Goal: Task Accomplishment & Management: Manage account settings

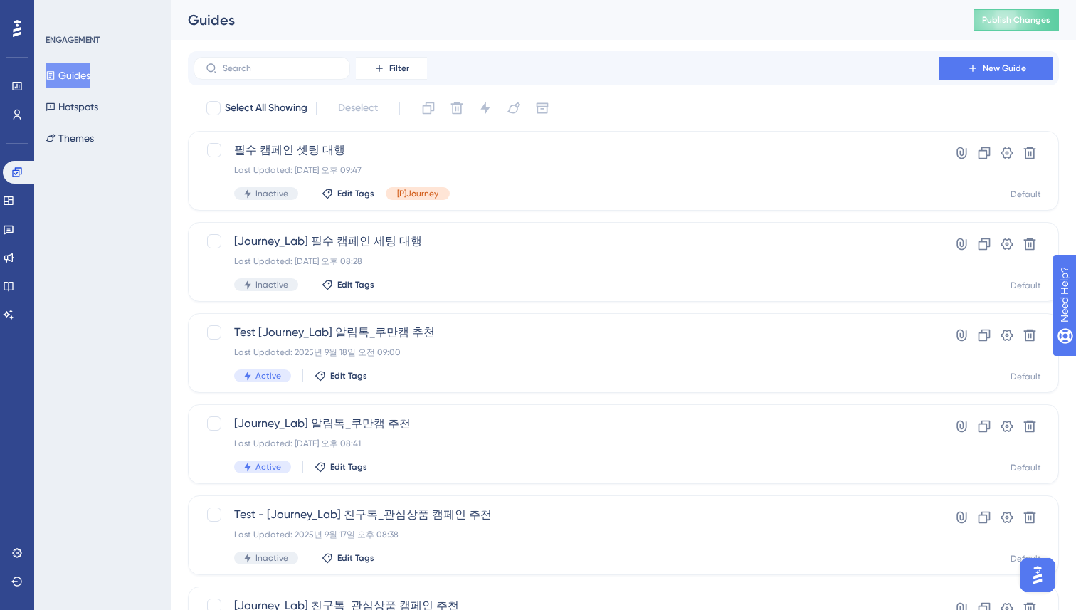
click at [179, 226] on div "Performance Users Engagement Widgets Feedback Product Updates Knowledge Base AI…" at bounding box center [623, 541] width 905 height 1082
click at [601, 58] on div "Filter New Guide" at bounding box center [624, 68] width 860 height 23
click at [530, 214] on div "Select All Showing Deselect 필수 캠페인 셋팅 대행 Last Updated: 2025년 9월 22일 오후 09:47 In…" at bounding box center [623, 564] width 871 height 934
click at [633, 96] on div "Filter New Guide Select All Showing Deselect 필수 캠페인 셋팅 대행 Last Updated: 2025년 9…" at bounding box center [623, 555] width 871 height 1008
click at [768, 19] on div "Guides" at bounding box center [563, 20] width 750 height 20
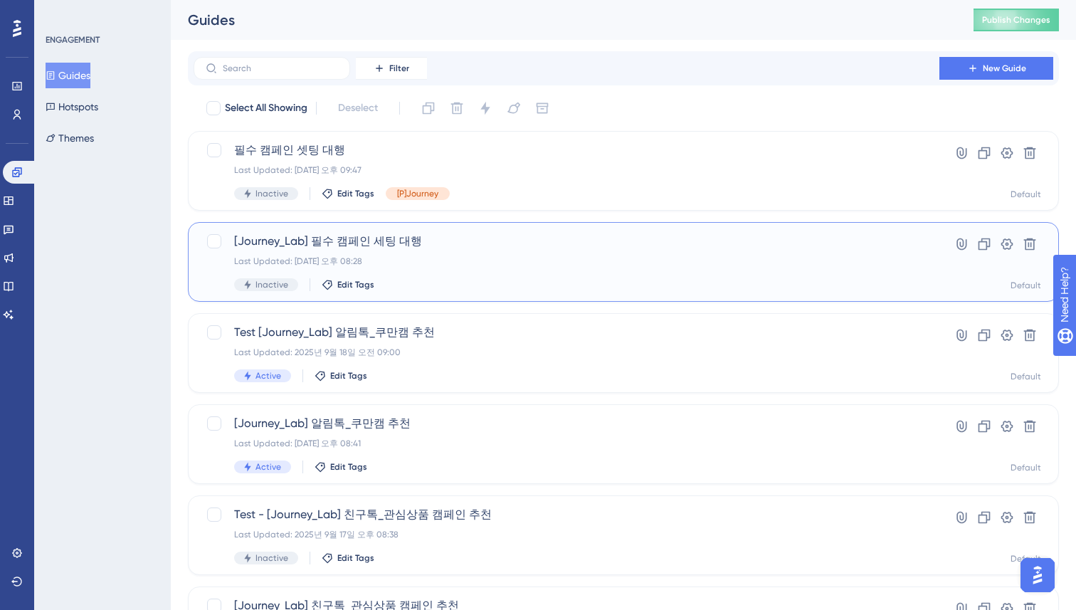
click at [419, 242] on span "[Journey_Lab] 필수 캠페인 세팅 대행" at bounding box center [566, 241] width 665 height 17
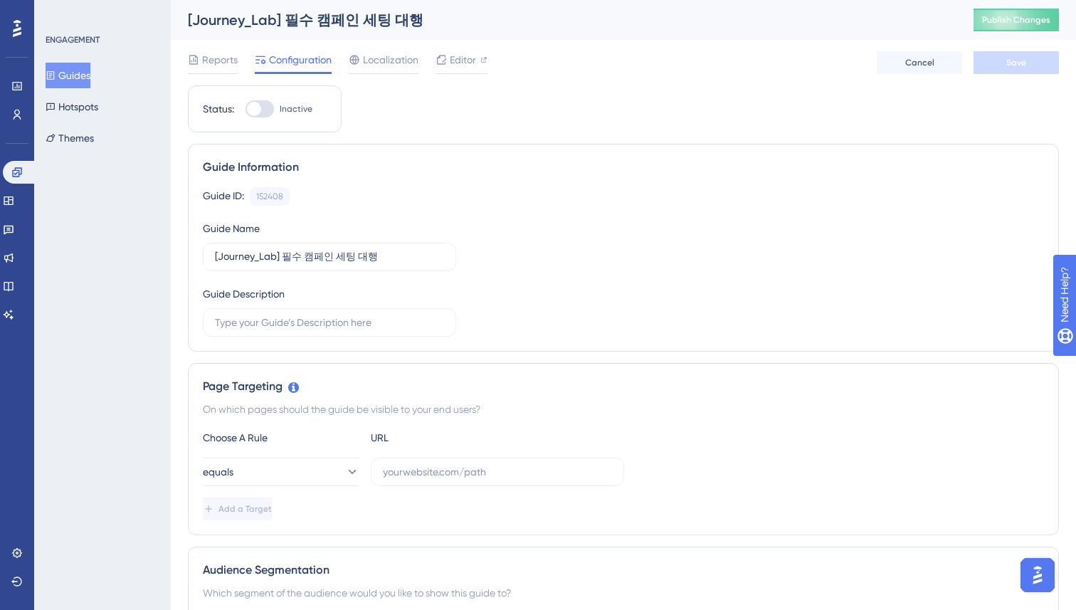
click at [437, 51] on div at bounding box center [441, 59] width 11 height 17
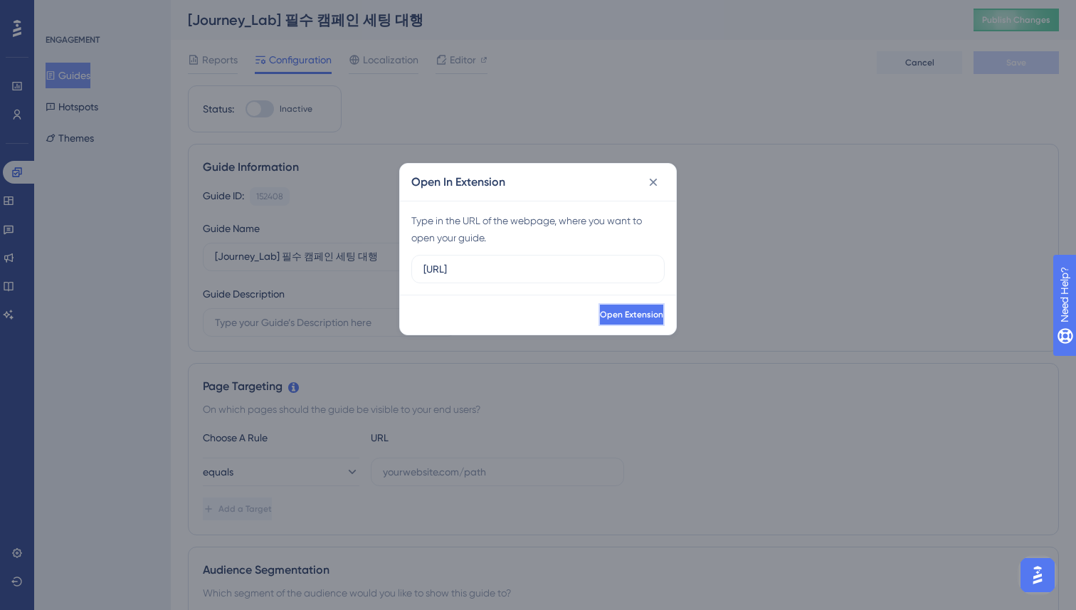
click at [599, 308] on button "Open Extension" at bounding box center [632, 314] width 66 height 23
click at [653, 179] on icon at bounding box center [653, 182] width 14 height 14
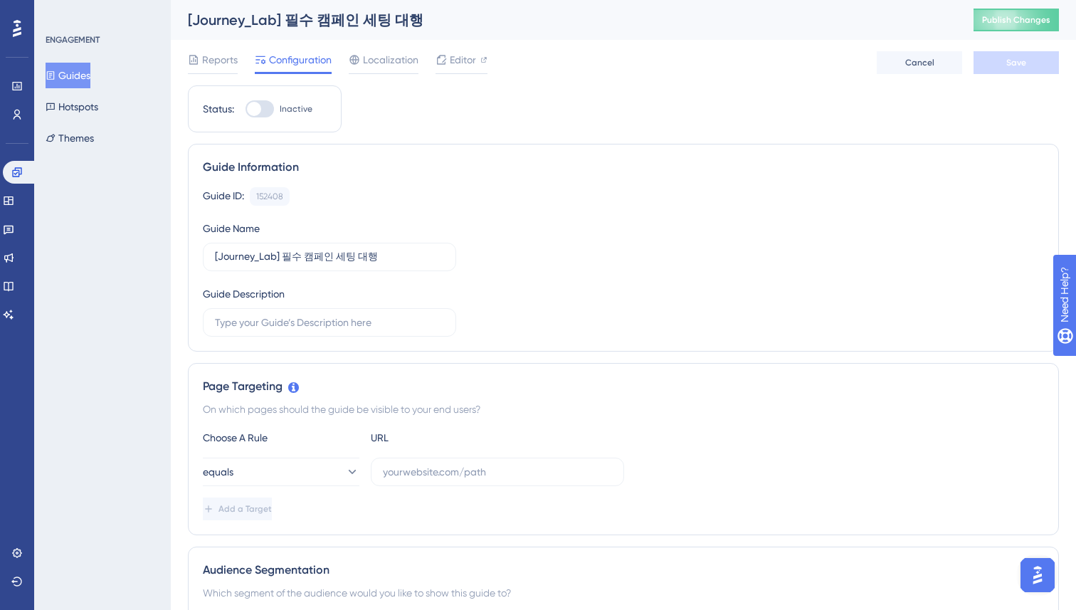
click at [75, 79] on button "Guides" at bounding box center [68, 76] width 45 height 26
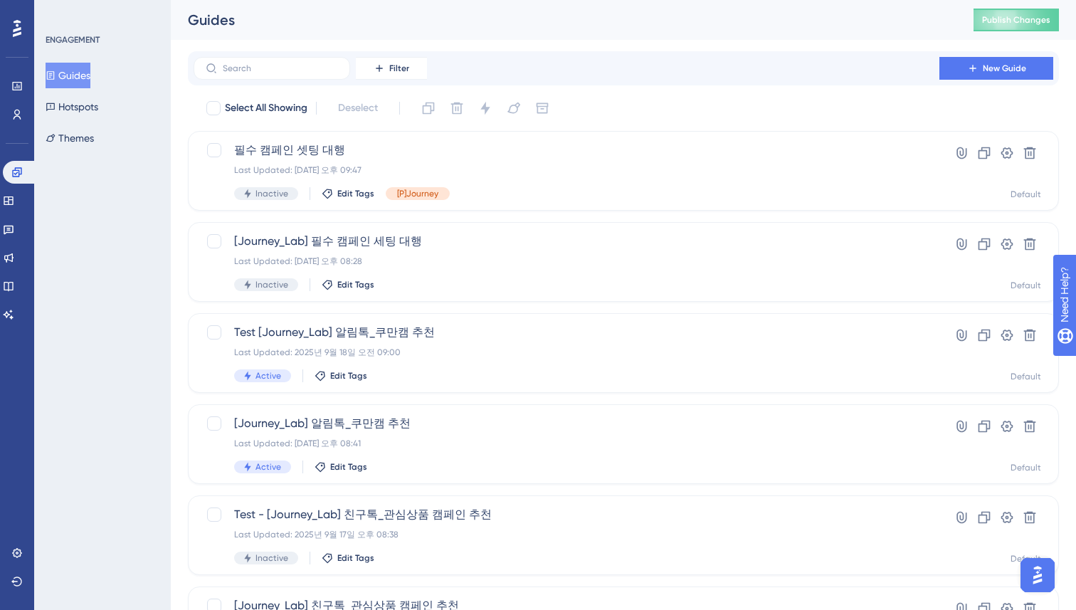
click at [12, 421] on div "Performance Users Engagement Widgets Feedback Product Updates Knowledge Base AI…" at bounding box center [17, 305] width 34 height 610
click at [21, 555] on icon at bounding box center [16, 552] width 11 height 11
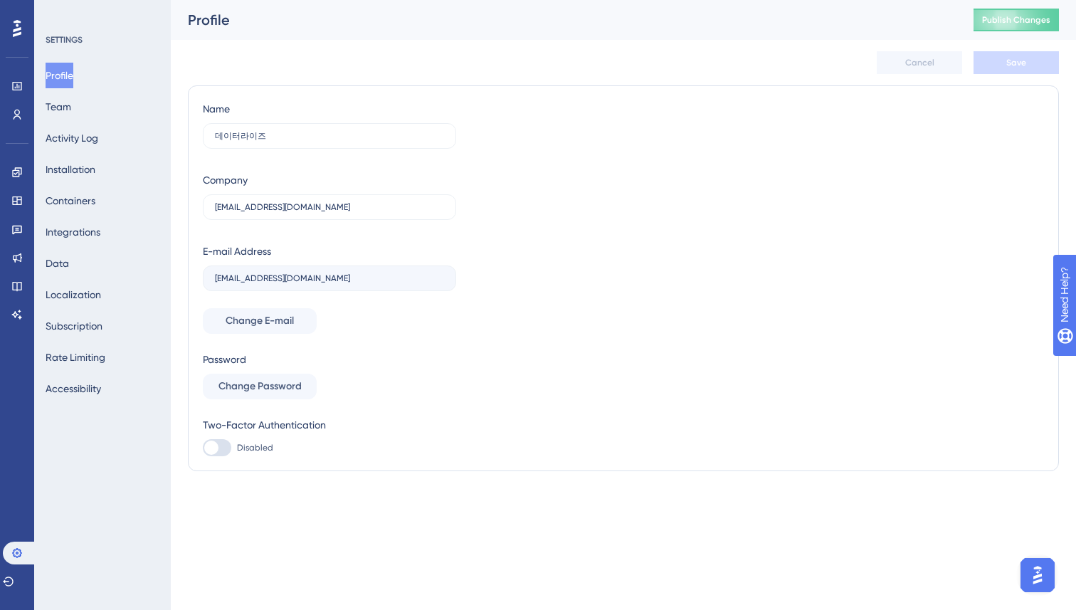
click at [150, 489] on div "SETTINGS Profile Team Activity Log Installation Containers Integrations Data Lo…" at bounding box center [102, 305] width 137 height 610
click at [116, 506] on div "SETTINGS Profile Team Activity Log Installation Containers Integrations Data Lo…" at bounding box center [102, 305] width 137 height 610
click at [59, 114] on button "Team" at bounding box center [59, 107] width 26 height 26
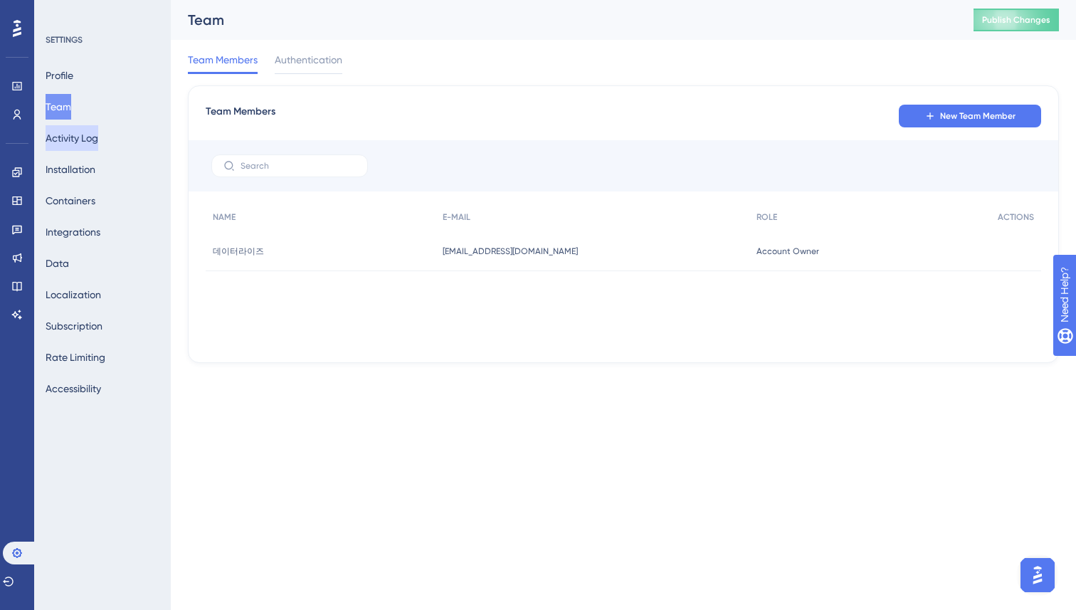
click at [68, 147] on button "Activity Log" at bounding box center [72, 138] width 53 height 26
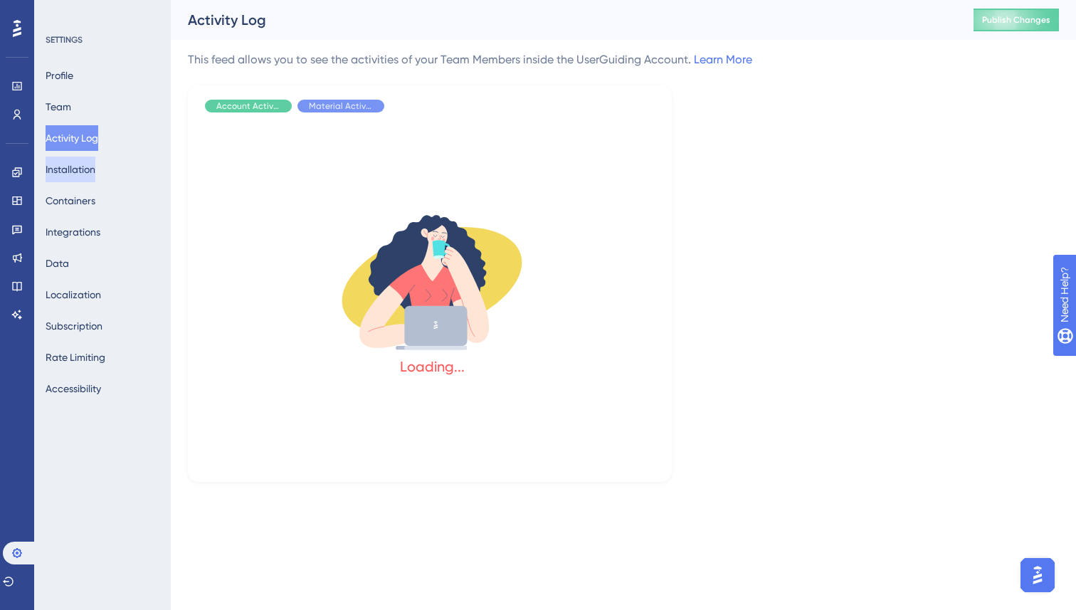
click at [80, 172] on button "Installation" at bounding box center [71, 170] width 50 height 26
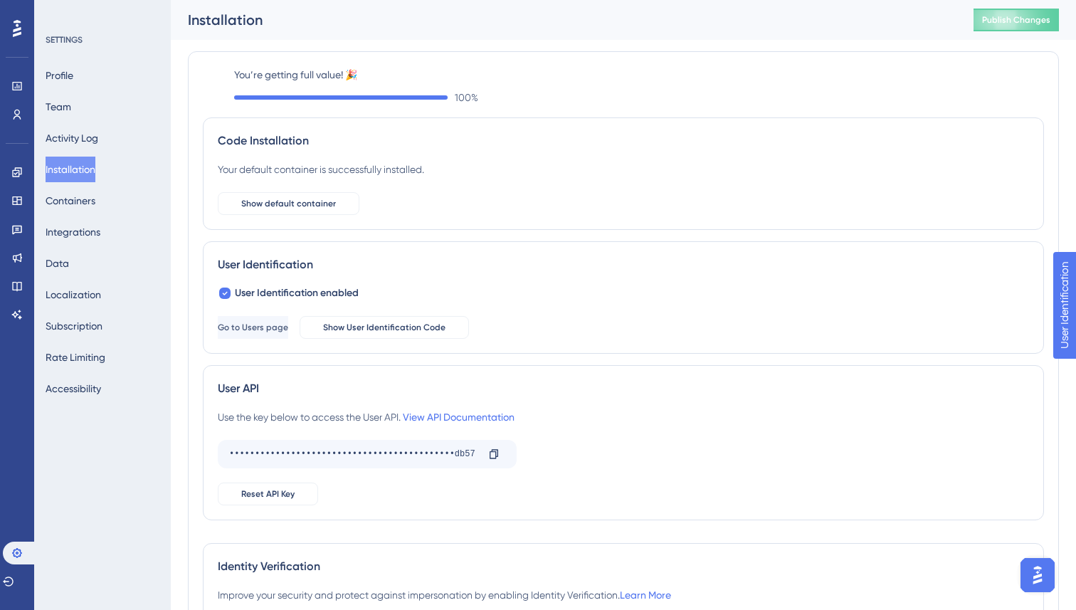
scroll to position [1, 0]
click at [182, 293] on div "Performance Users Engagement Widgets Feedback Product Updates Knowledge Base AI…" at bounding box center [623, 357] width 905 height 716
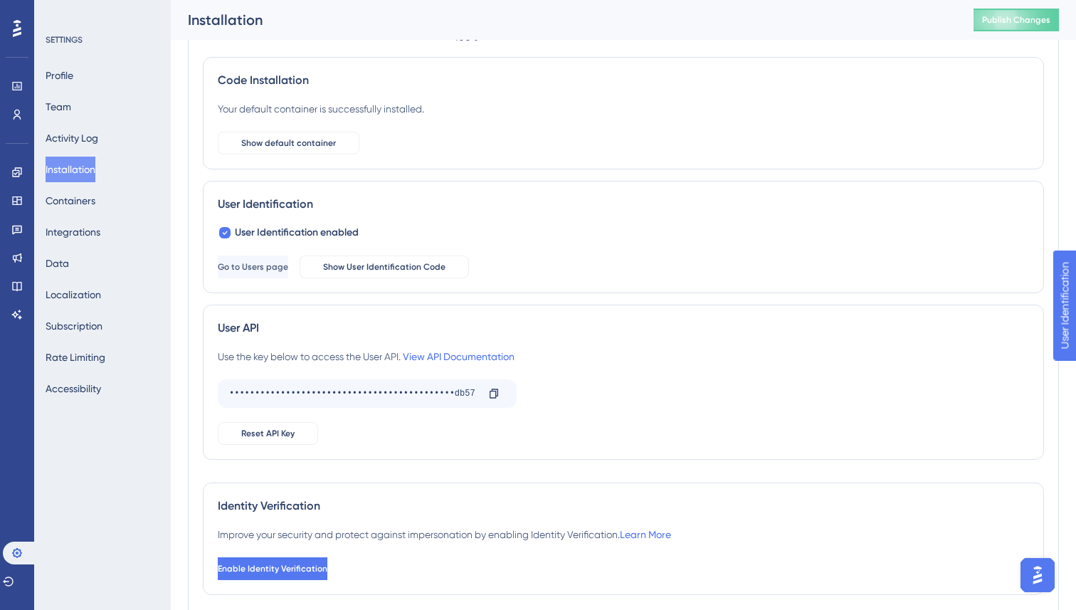
scroll to position [140, 0]
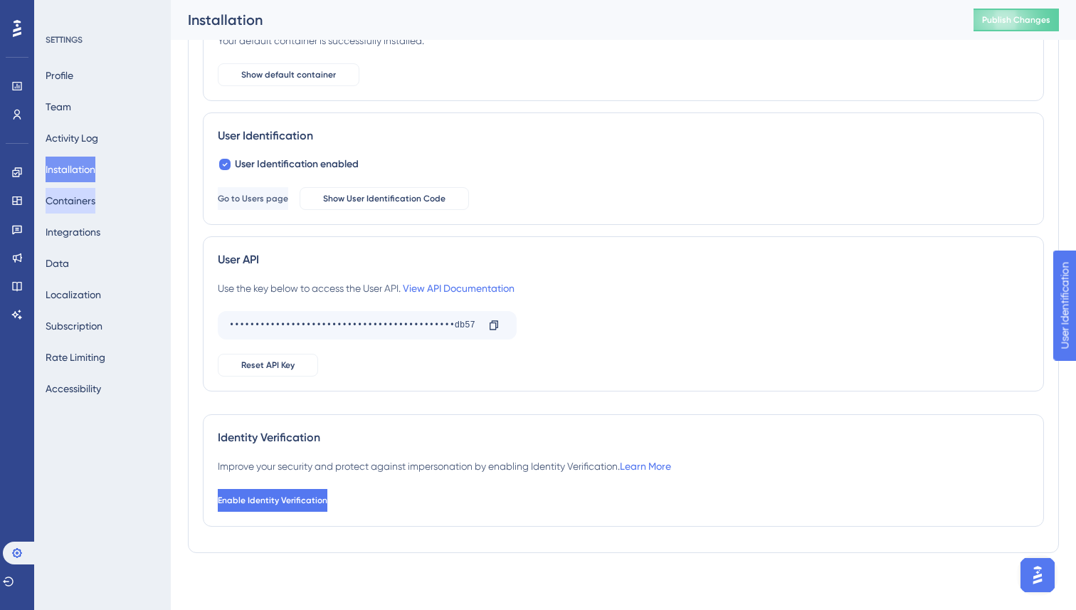
click at [90, 199] on button "Containers" at bounding box center [71, 201] width 50 height 26
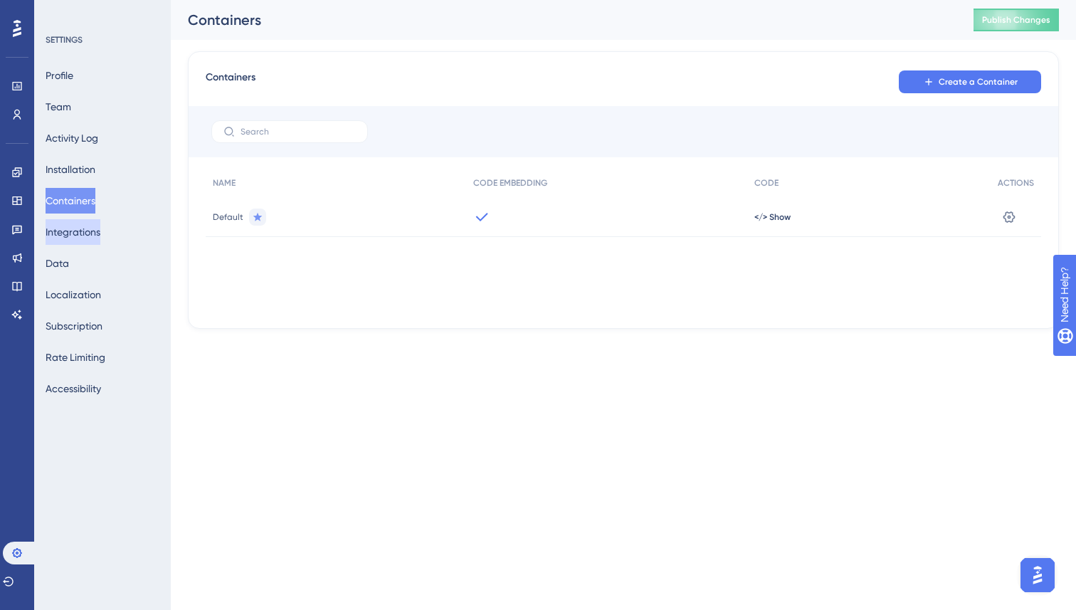
click at [88, 230] on button "Integrations" at bounding box center [73, 232] width 55 height 26
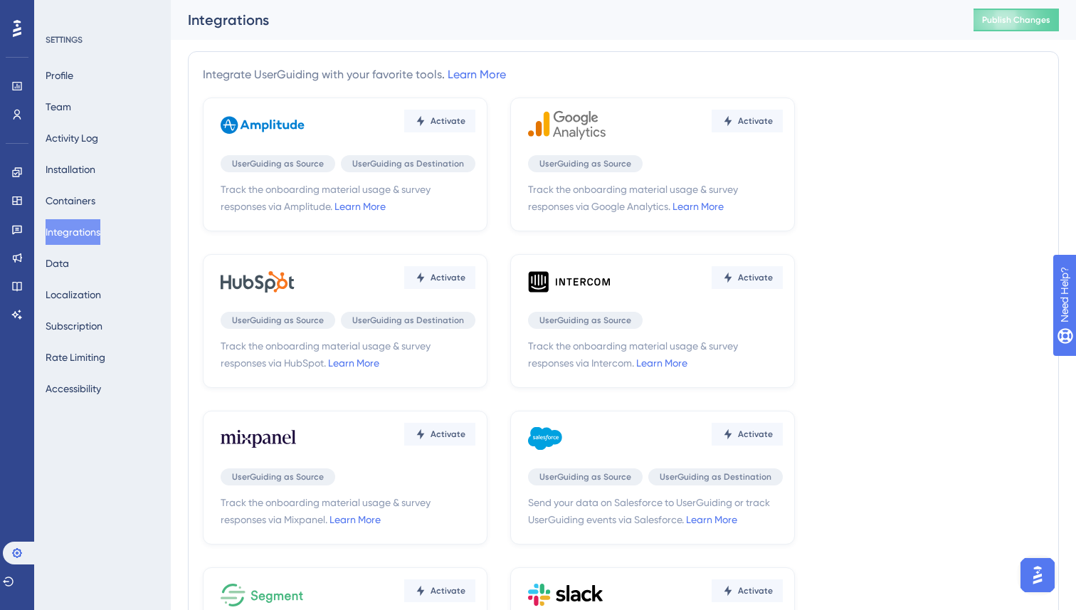
click at [173, 273] on div "Performance Users Engagement Widgets Feedback Product Updates Knowledge Base AI…" at bounding box center [623, 469] width 905 height 938
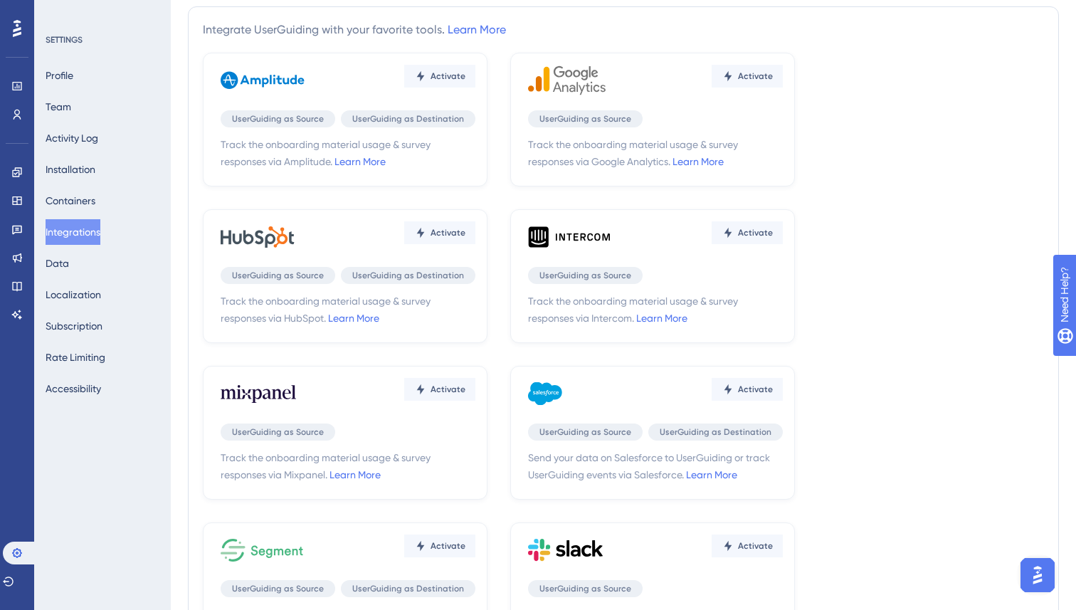
scroll to position [54, 0]
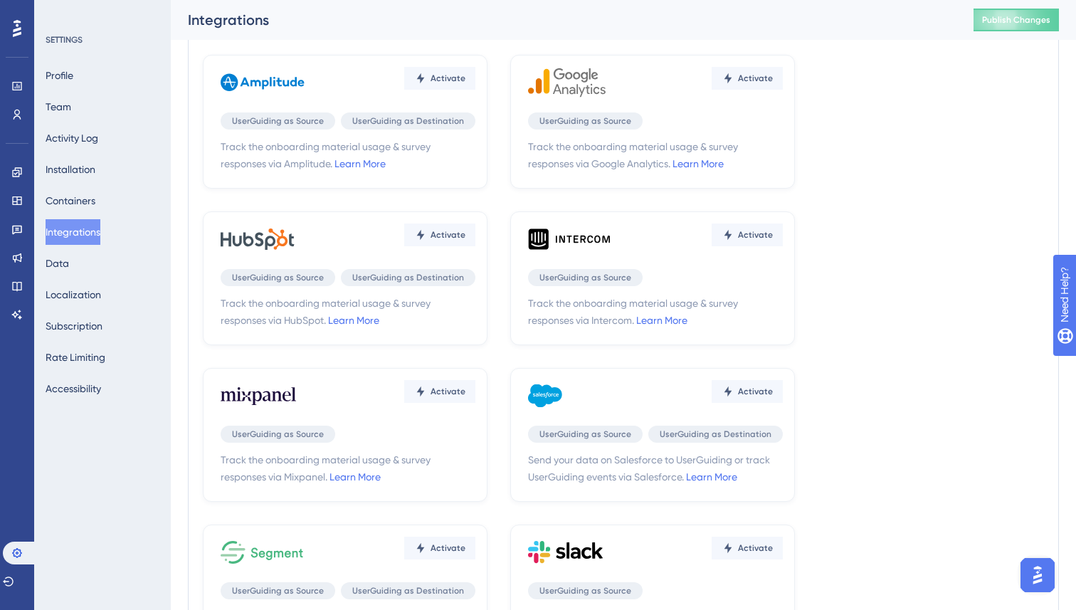
click at [194, 296] on div "Integrate UserGuiding with your favorite tools. Learn More Activate UserGuiding…" at bounding box center [623, 435] width 871 height 853
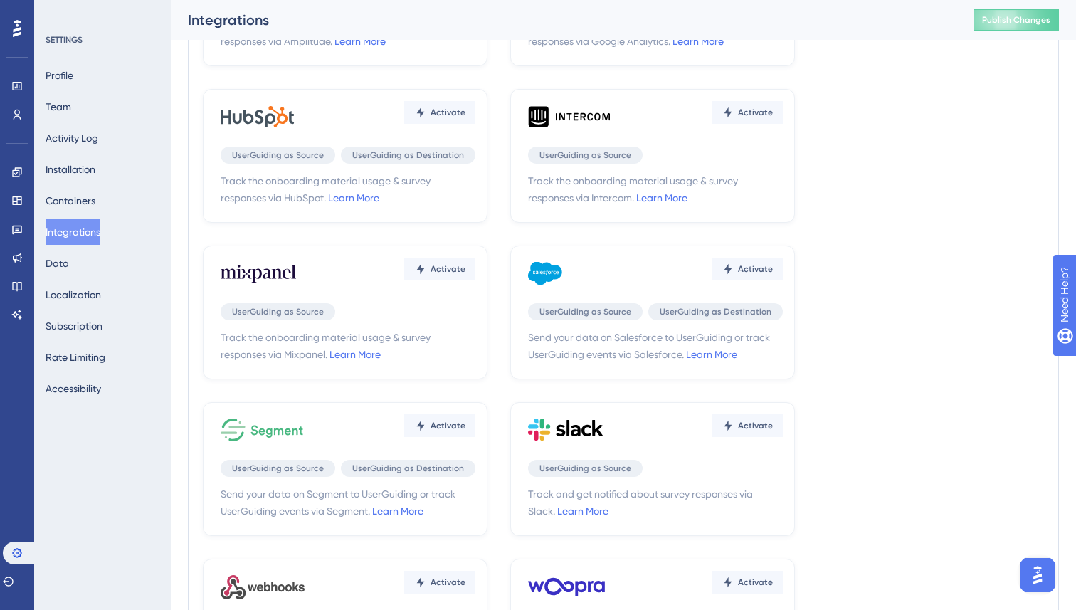
scroll to position [178, 0]
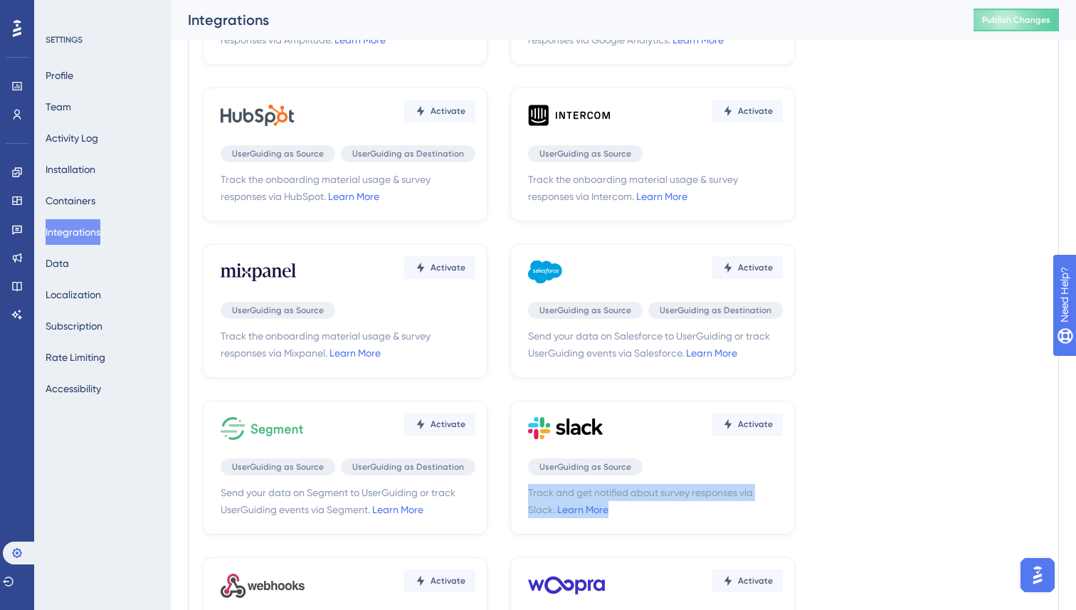
drag, startPoint x: 527, startPoint y: 493, endPoint x: 653, endPoint y: 503, distance: 127.2
click at [653, 503] on div "Activate UserGuiding as Source Track and get notified about survey responses vi…" at bounding box center [652, 468] width 285 height 134
click at [652, 511] on span "Track and get notified about survey responses via Slack. Learn More" at bounding box center [655, 501] width 255 height 34
click at [878, 479] on div "Activate UserGuiding as Source UserGuiding as Destination Track the onboarding …" at bounding box center [623, 311] width 841 height 760
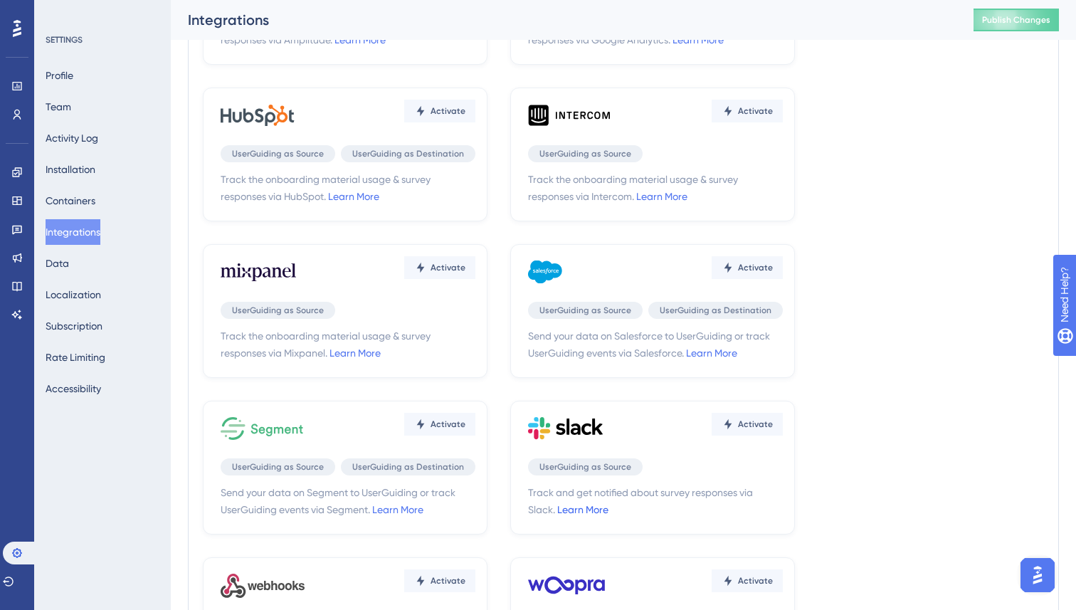
click at [601, 508] on link "Learn More" at bounding box center [582, 509] width 51 height 11
click at [179, 279] on div "Performance Users Engagement Widgets Feedback Product Updates Knowledge Base AI…" at bounding box center [623, 322] width 905 height 898
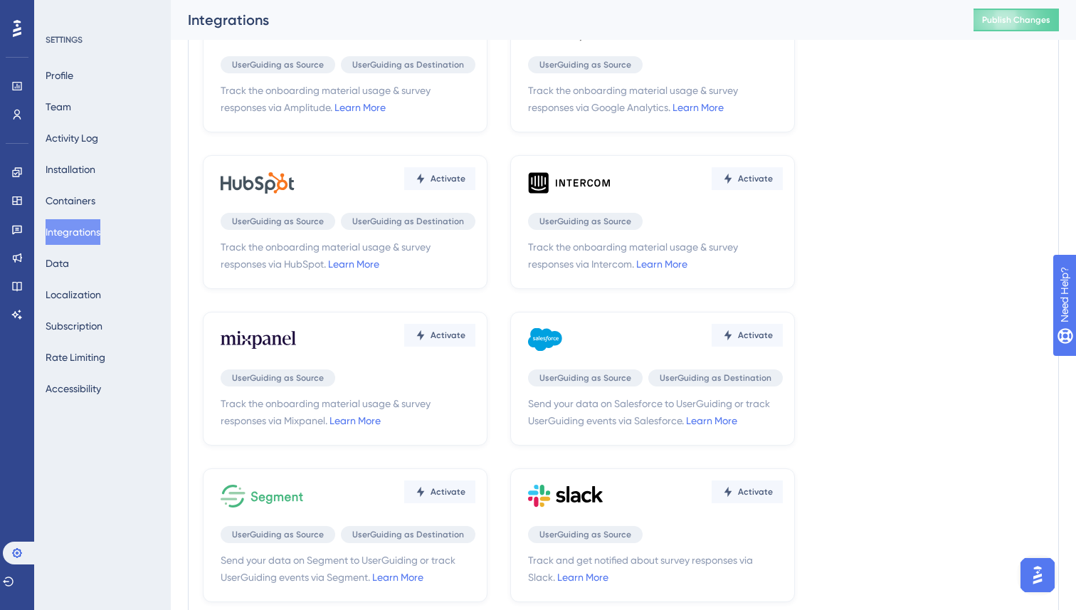
scroll to position [0, 0]
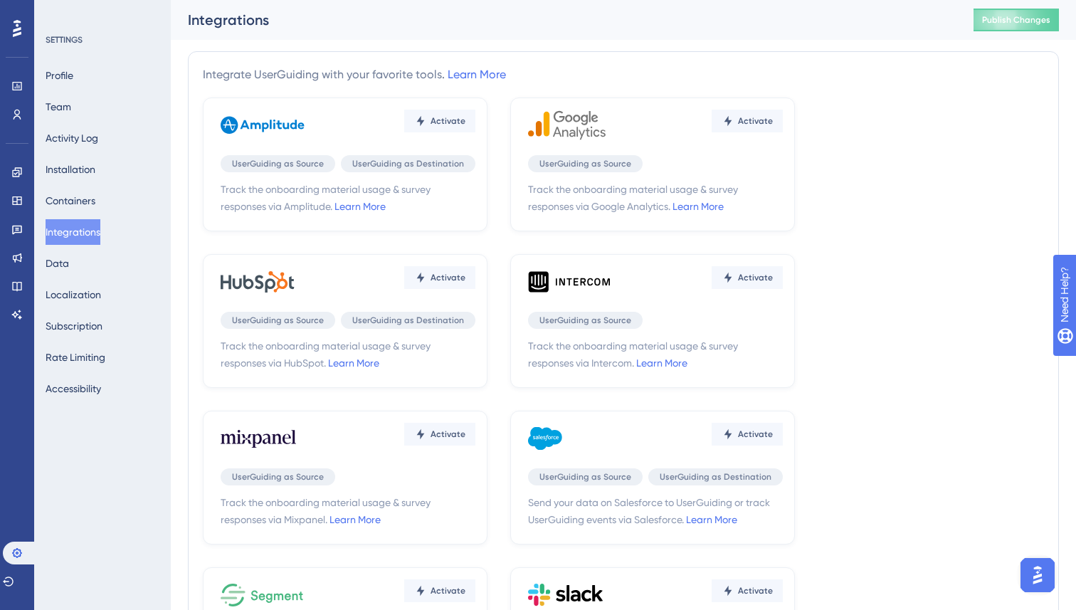
click at [179, 279] on div "Performance Users Engagement Widgets Feedback Product Updates Knowledge Base AI…" at bounding box center [623, 469] width 905 height 938
click at [185, 274] on div "Performance Users Engagement Widgets Feedback Product Updates Knowledge Base AI…" at bounding box center [623, 469] width 905 height 938
click at [61, 261] on button "Data" at bounding box center [57, 264] width 23 height 26
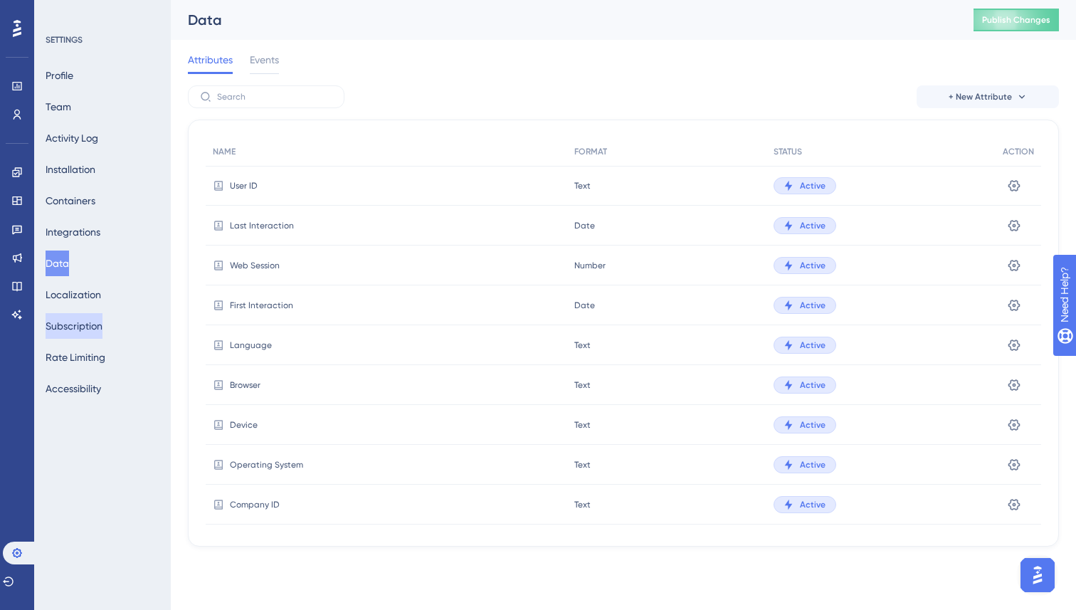
click at [79, 330] on button "Subscription" at bounding box center [74, 326] width 57 height 26
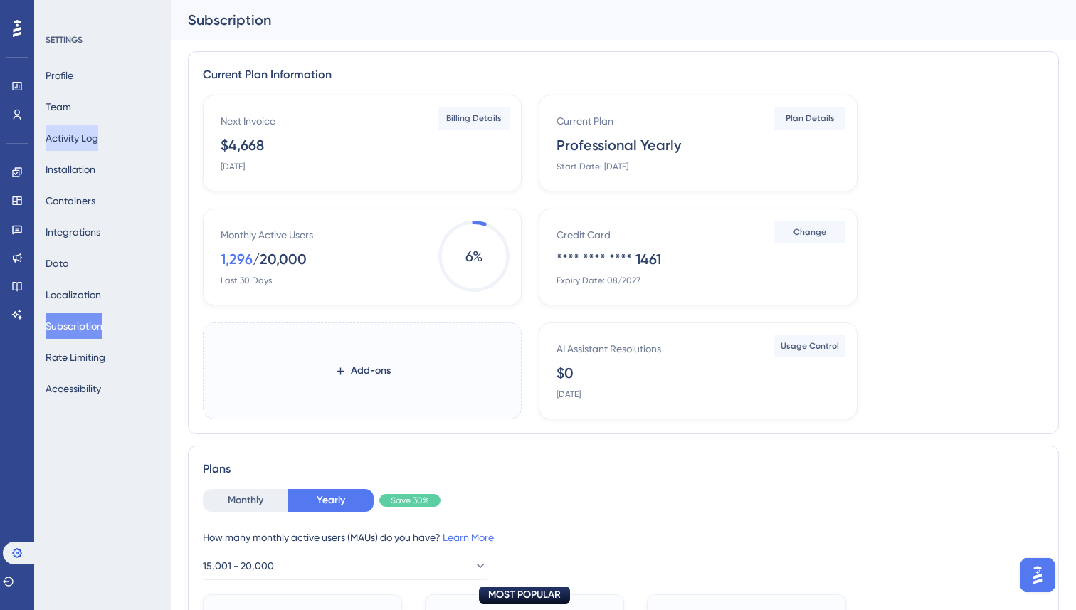
click at [85, 125] on button "Activity Log" at bounding box center [72, 138] width 53 height 26
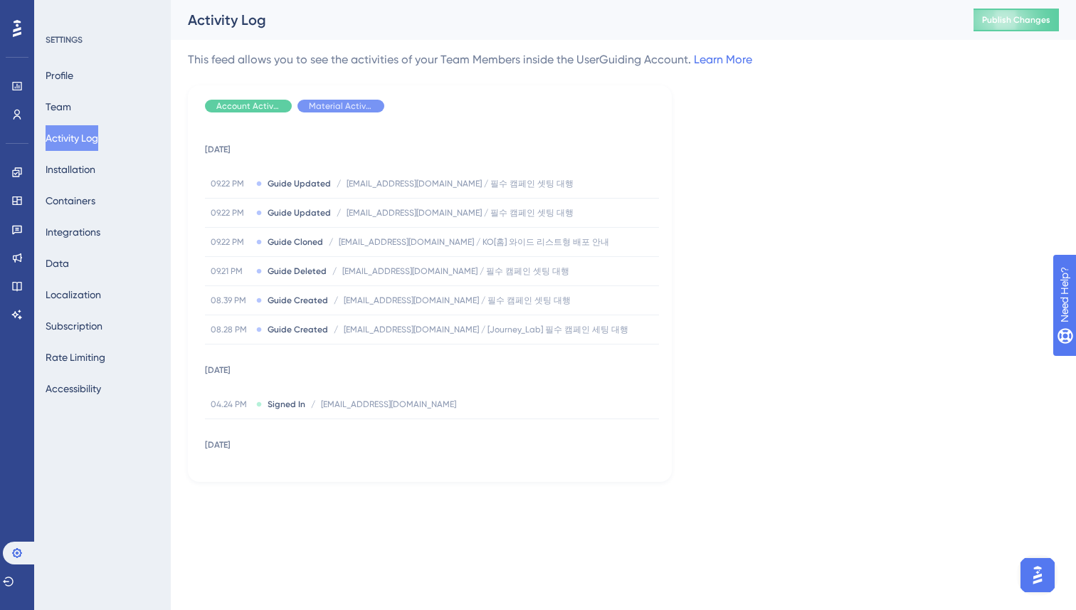
click at [93, 150] on button "Activity Log" at bounding box center [72, 138] width 53 height 26
click at [79, 174] on button "Installation" at bounding box center [71, 170] width 50 height 26
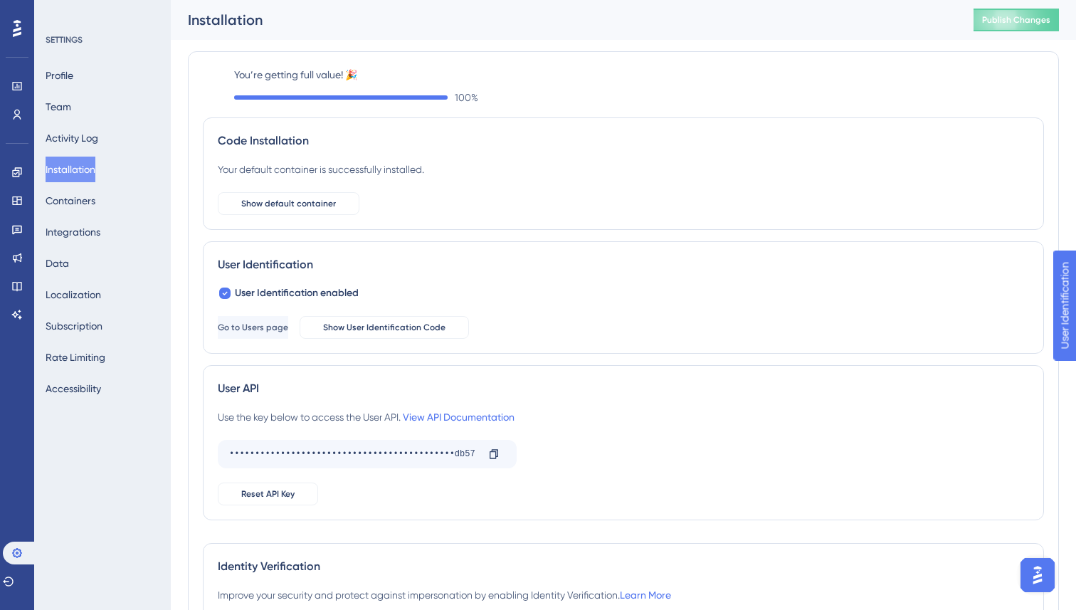
click at [189, 229] on div "You’re getting full value! 🎉 100 % Code Installation Your default container is …" at bounding box center [623, 366] width 871 height 631
click at [185, 245] on div "Performance Users Engagement Widgets Feedback Product Updates Knowledge Base AI…" at bounding box center [623, 358] width 905 height 716
click at [72, 201] on button "Containers" at bounding box center [71, 201] width 50 height 26
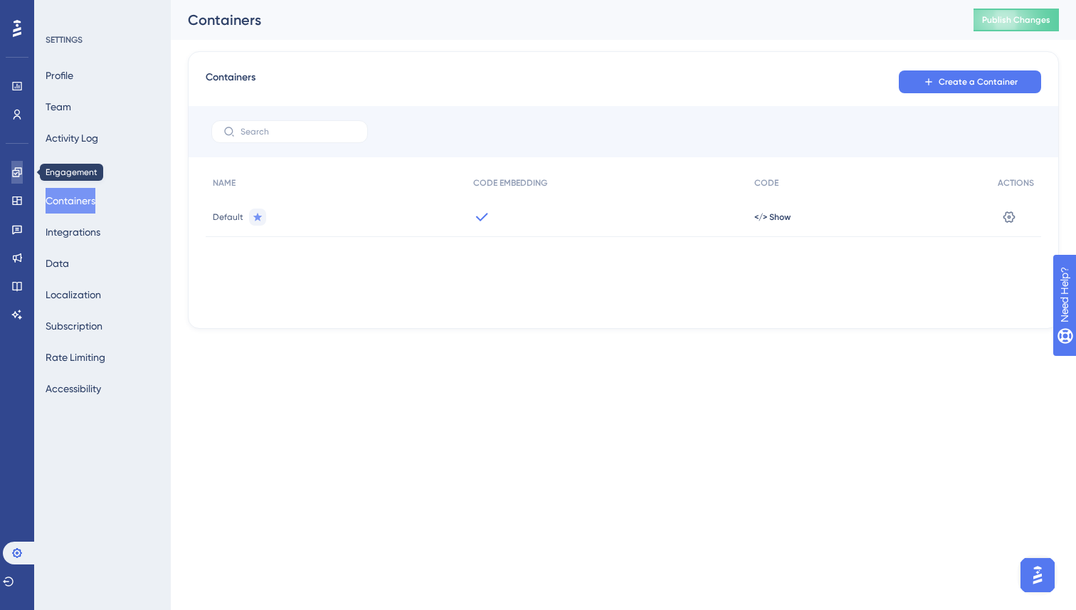
click at [14, 180] on link at bounding box center [16, 172] width 11 height 23
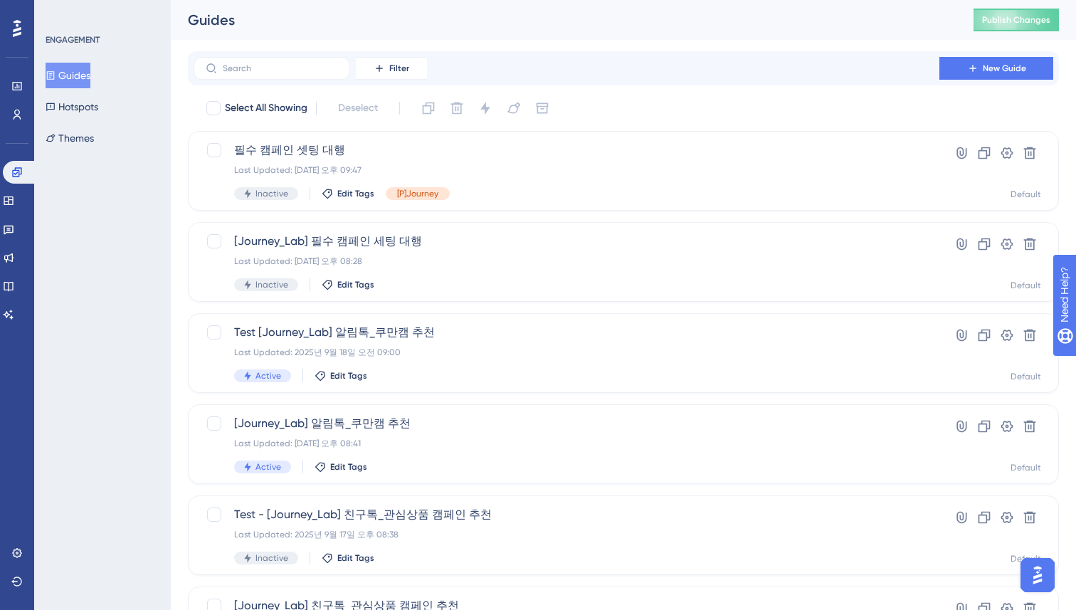
click at [179, 199] on div "Performance Users Engagement Widgets Feedback Product Updates Knowledge Base AI…" at bounding box center [623, 541] width 905 height 1082
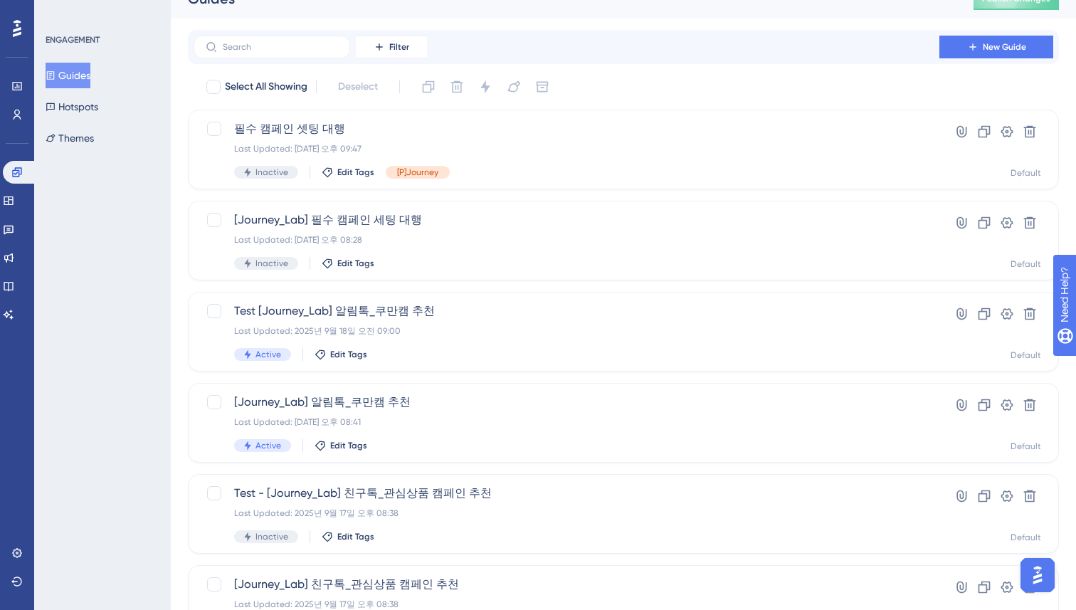
click at [171, 257] on div "Performance Users Engagement Widgets Feedback Product Updates Knowledge Base AI…" at bounding box center [623, 520] width 905 height 1082
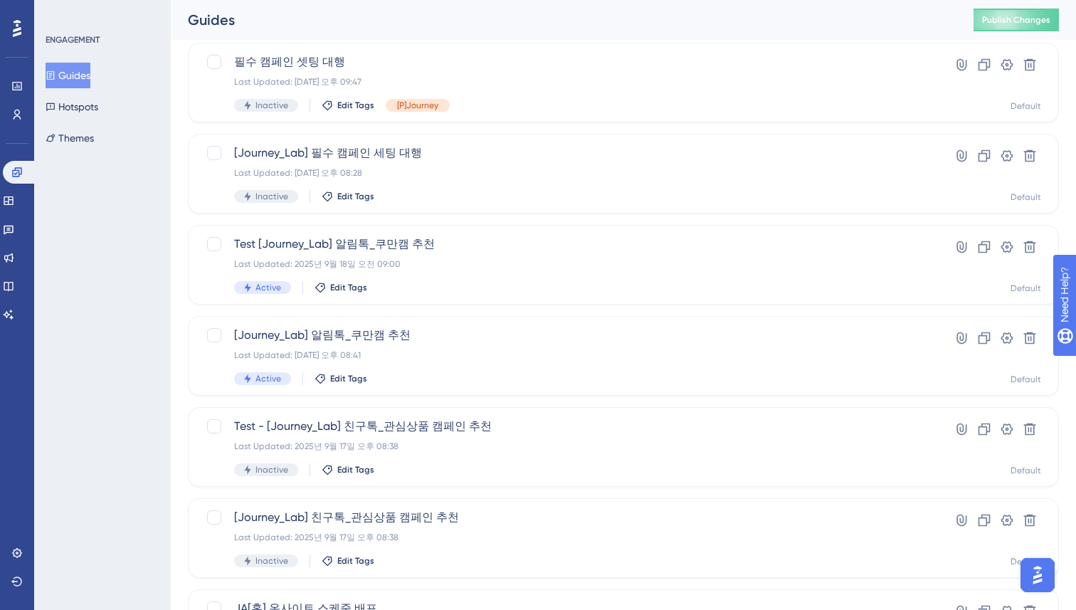
scroll to position [0, 0]
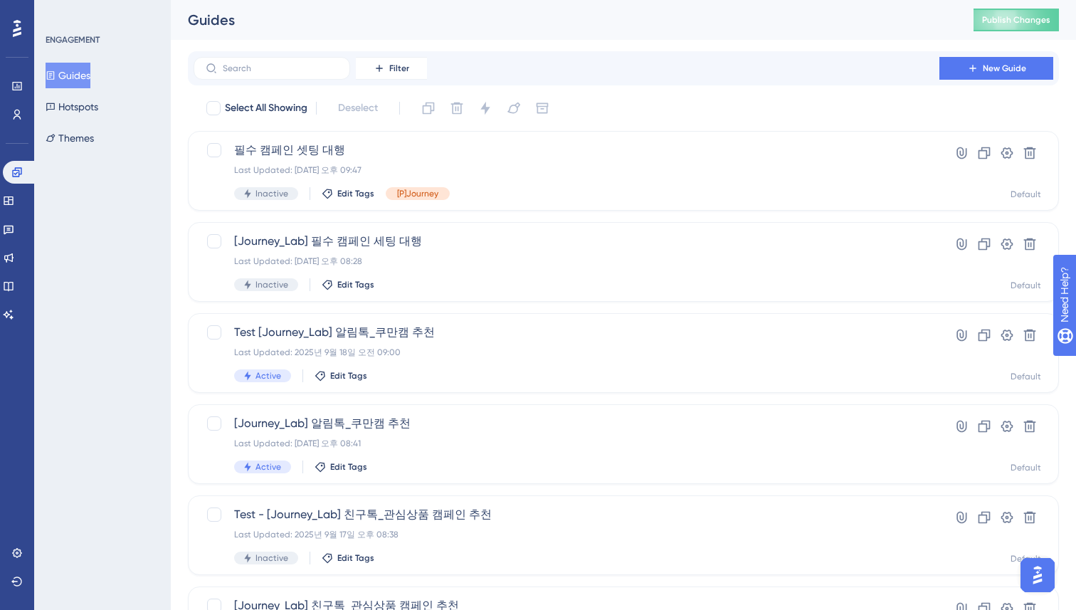
click at [158, 300] on div "ENGAGEMENT Guides Hotspots Themes" at bounding box center [102, 305] width 137 height 610
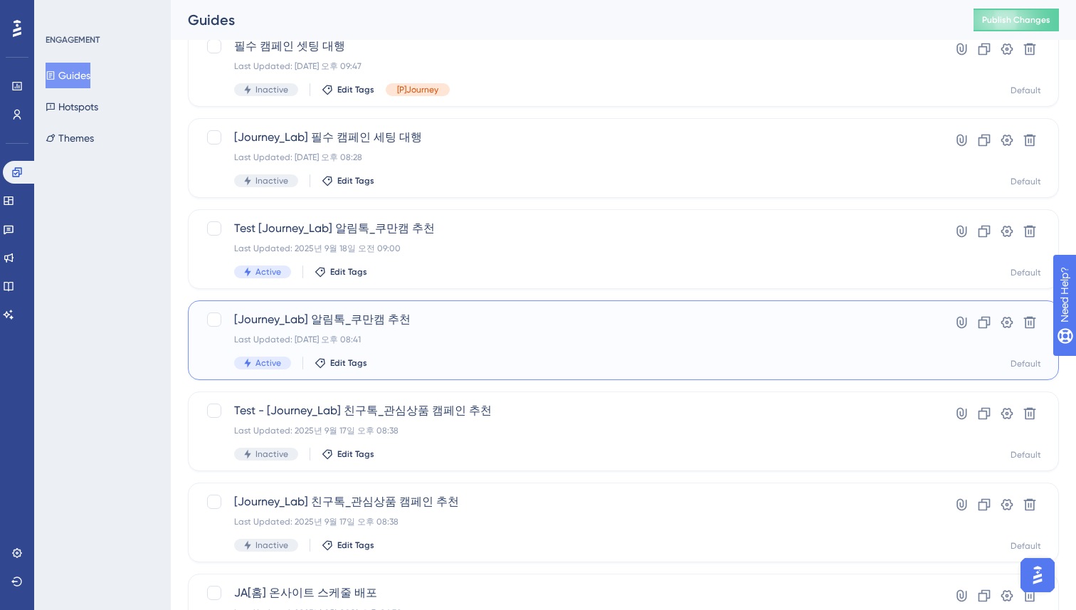
click at [451, 319] on span "[Journey_Lab] 알림톡_쿠만캠 추천" at bounding box center [566, 319] width 665 height 17
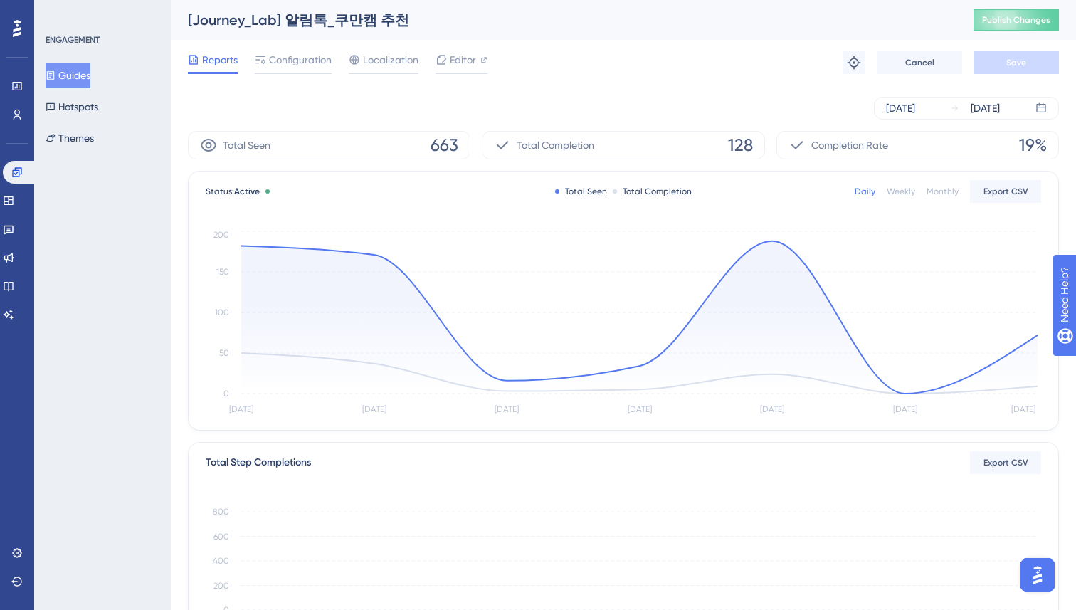
click at [159, 311] on div "ENGAGEMENT Guides Hotspots Themes" at bounding box center [102, 305] width 137 height 610
click at [168, 319] on div "ENGAGEMENT Guides Hotspots Themes" at bounding box center [102, 305] width 137 height 610
click at [952, 114] on div "Sep 24 2025" at bounding box center [975, 108] width 49 height 17
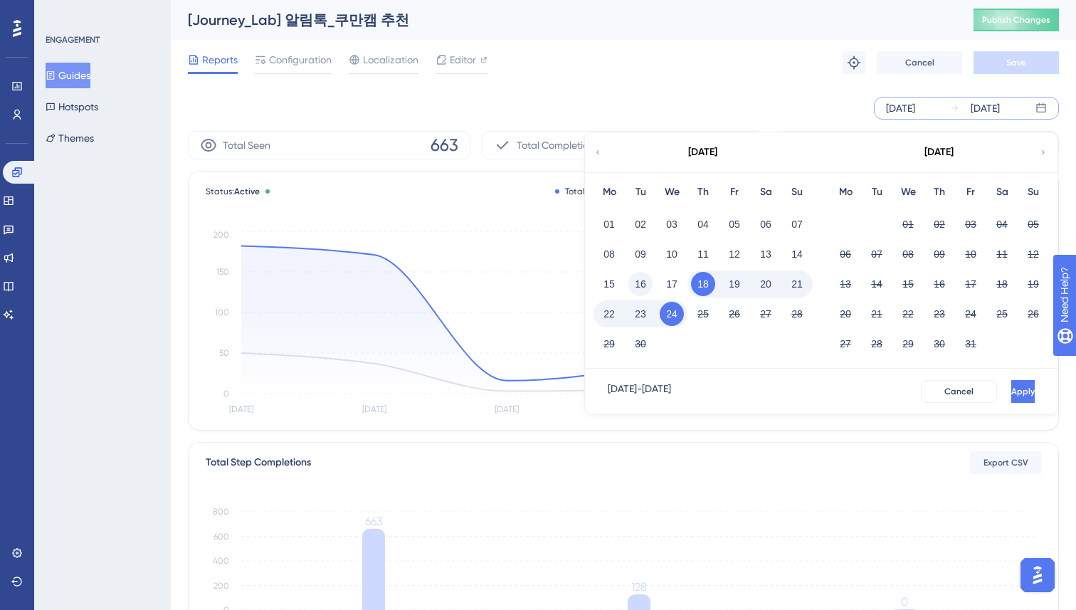
click at [633, 288] on button "16" at bounding box center [641, 284] width 24 height 24
click at [1010, 394] on span "Apply" at bounding box center [1021, 391] width 23 height 11
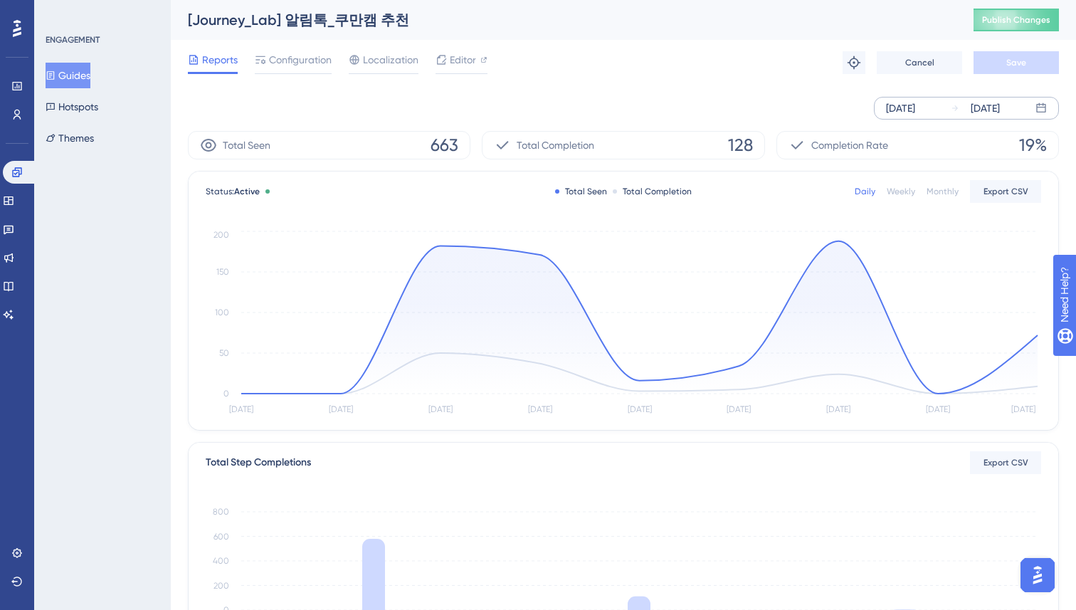
click at [93, 424] on div "ENGAGEMENT Guides Hotspots Themes" at bounding box center [102, 305] width 137 height 610
click at [121, 417] on div "ENGAGEMENT Guides Hotspots Themes" at bounding box center [102, 305] width 137 height 610
click at [668, 59] on div "Reports Configuration Localization Editor Troubleshoot Cancel Save" at bounding box center [623, 63] width 871 height 46
click at [661, 72] on div "Reports Configuration Localization Editor Troubleshoot Cancel Save" at bounding box center [623, 63] width 871 height 46
click at [668, 49] on div "Reports Configuration Localization Editor Troubleshoot Cancel Save" at bounding box center [623, 63] width 871 height 46
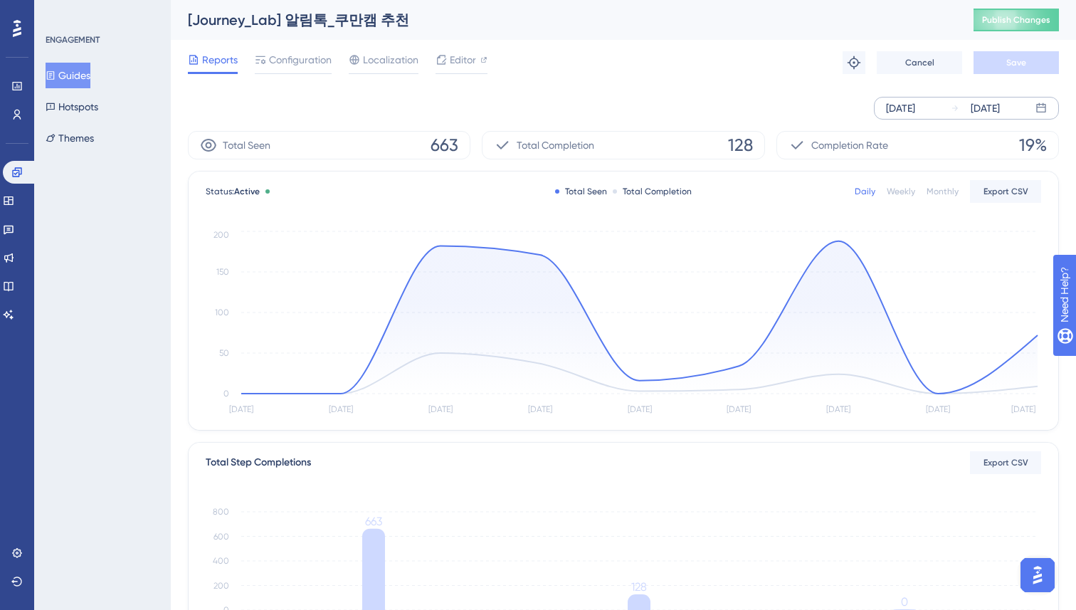
click at [162, 264] on div "ENGAGEMENT Guides Hotspots Themes" at bounding box center [102, 305] width 137 height 610
click at [96, 109] on button "Hotspots" at bounding box center [72, 107] width 53 height 26
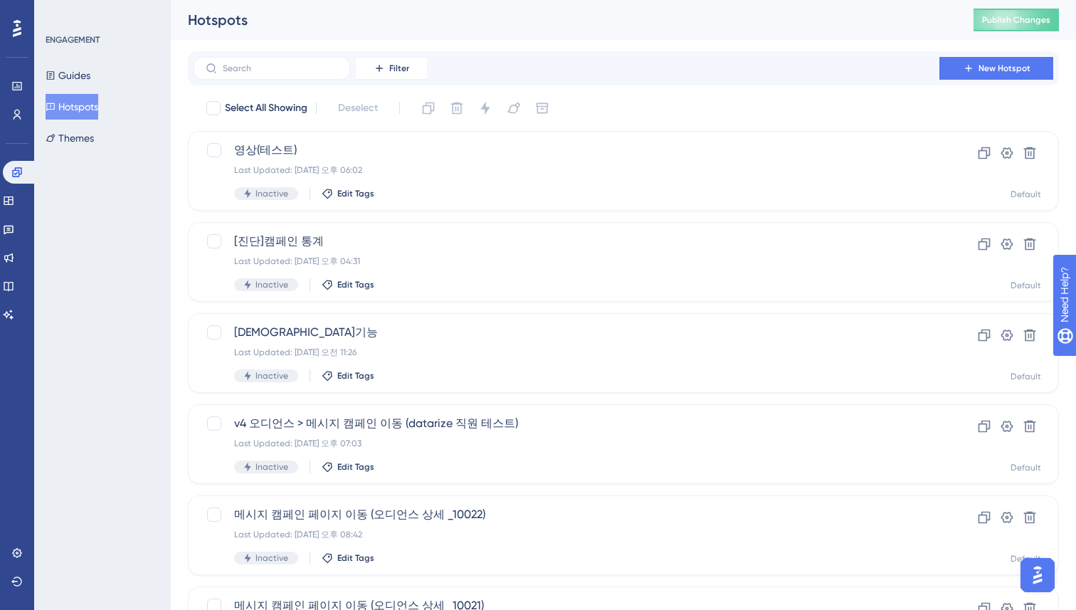
click at [184, 120] on div "Performance Users Engagement Widgets Feedback Product Updates Knowledge Base AI…" at bounding box center [623, 541] width 905 height 1082
click at [177, 120] on div "Performance Users Engagement Widgets Feedback Product Updates Knowledge Base AI…" at bounding box center [623, 541] width 905 height 1082
click at [177, 164] on div "Performance Users Engagement Widgets Feedback Product Updates Knowledge Base AI…" at bounding box center [623, 541] width 905 height 1082
click at [84, 75] on button "Guides" at bounding box center [68, 76] width 45 height 26
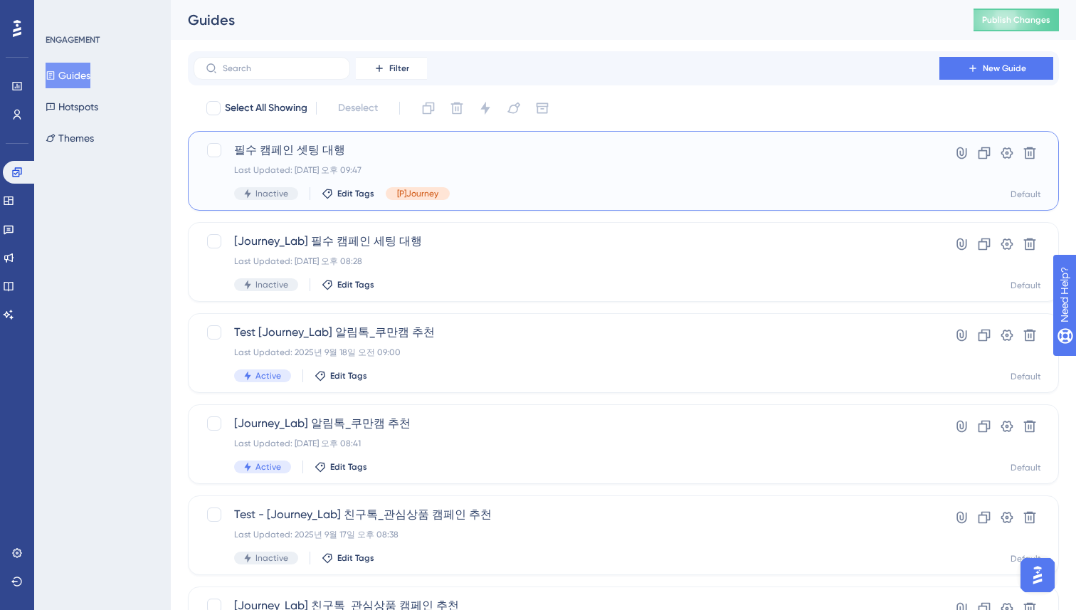
click at [494, 149] on span "필수 캠페인 셋팅 대행" at bounding box center [566, 150] width 665 height 17
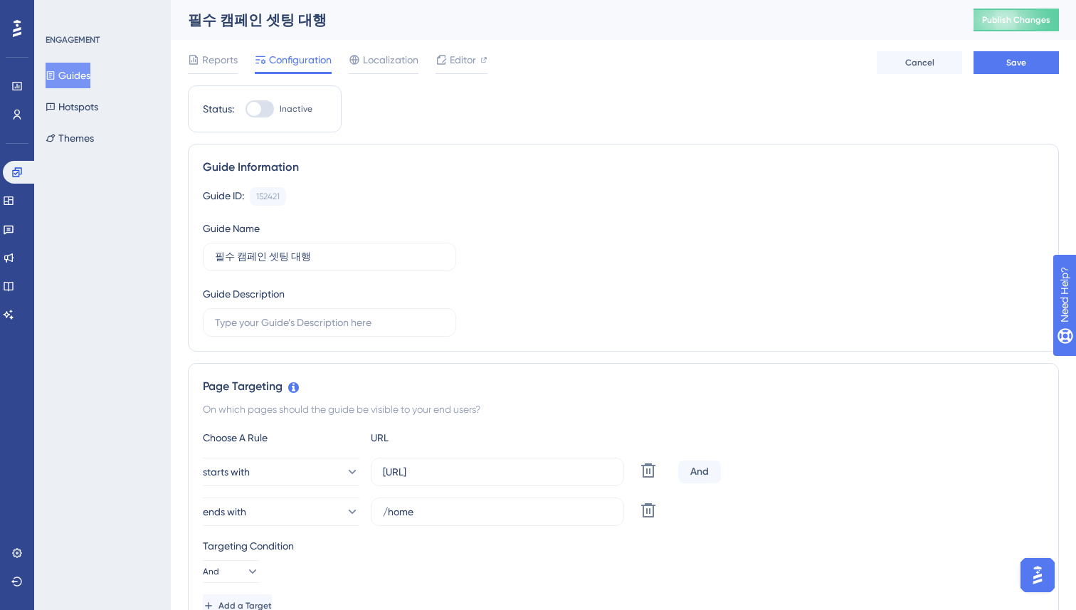
click at [541, 63] on div "Reports Configuration Localization Editor Cancel Save" at bounding box center [623, 63] width 871 height 46
click at [461, 193] on div "Guide ID: 152421 Copy" at bounding box center [623, 196] width 841 height 19
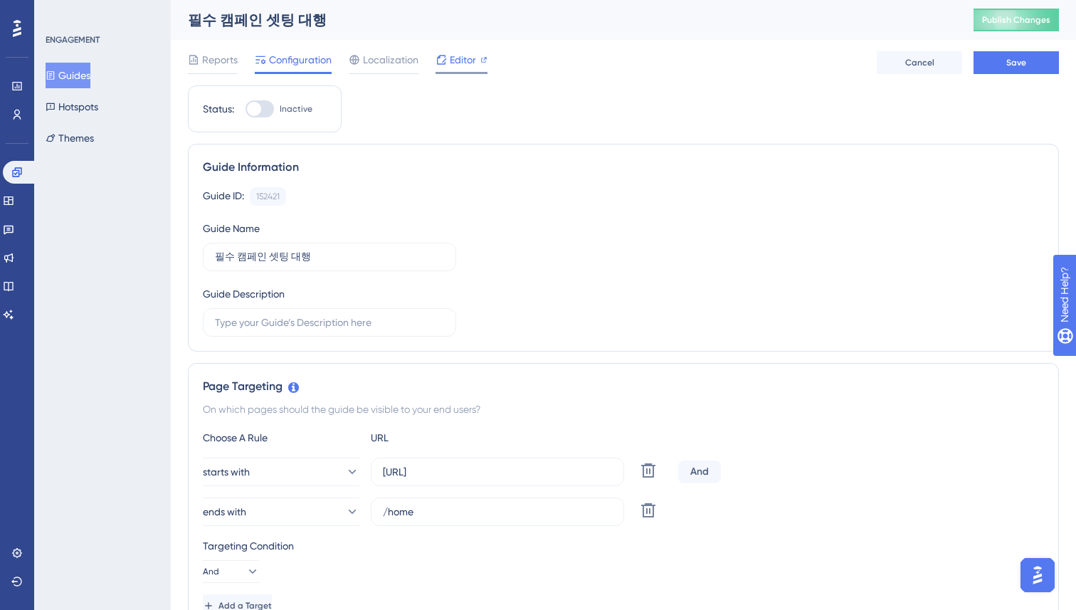
click at [461, 58] on span "Editor" at bounding box center [463, 59] width 26 height 17
click at [610, 237] on div "Guide ID: 152421 Copy Guide Name 필수 캠페인 셋팅 대행 Guide Description" at bounding box center [623, 261] width 841 height 149
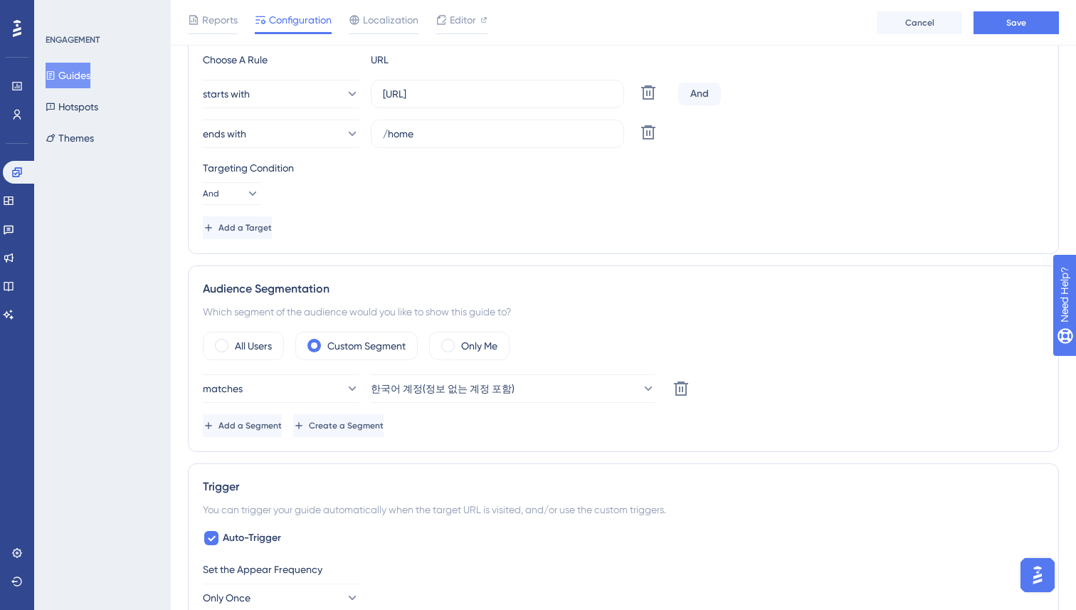
scroll to position [439, 0]
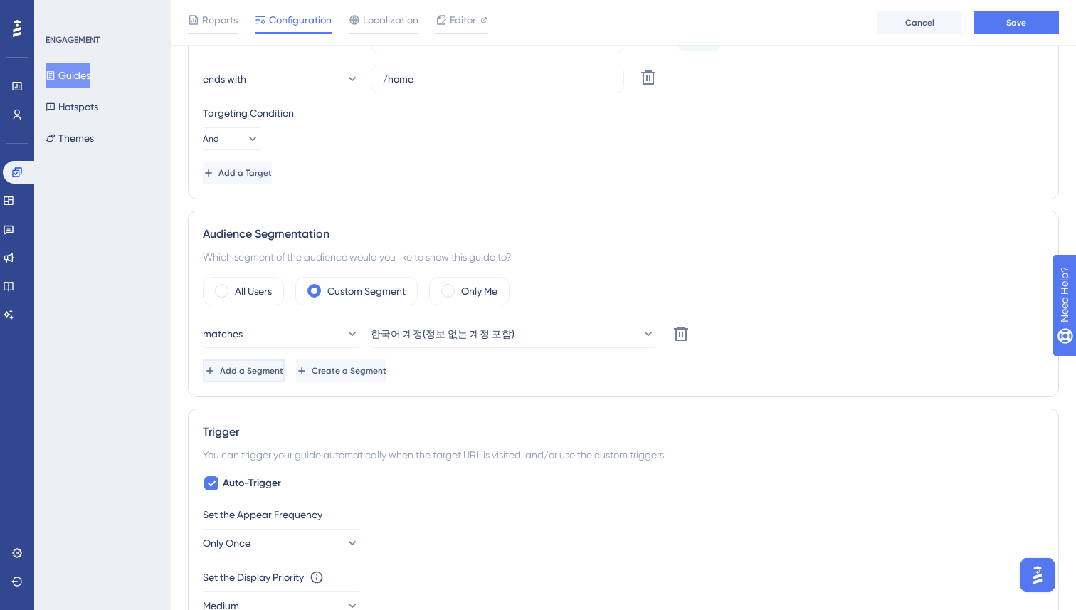
click at [285, 376] on button "Add a Segment" at bounding box center [244, 370] width 82 height 23
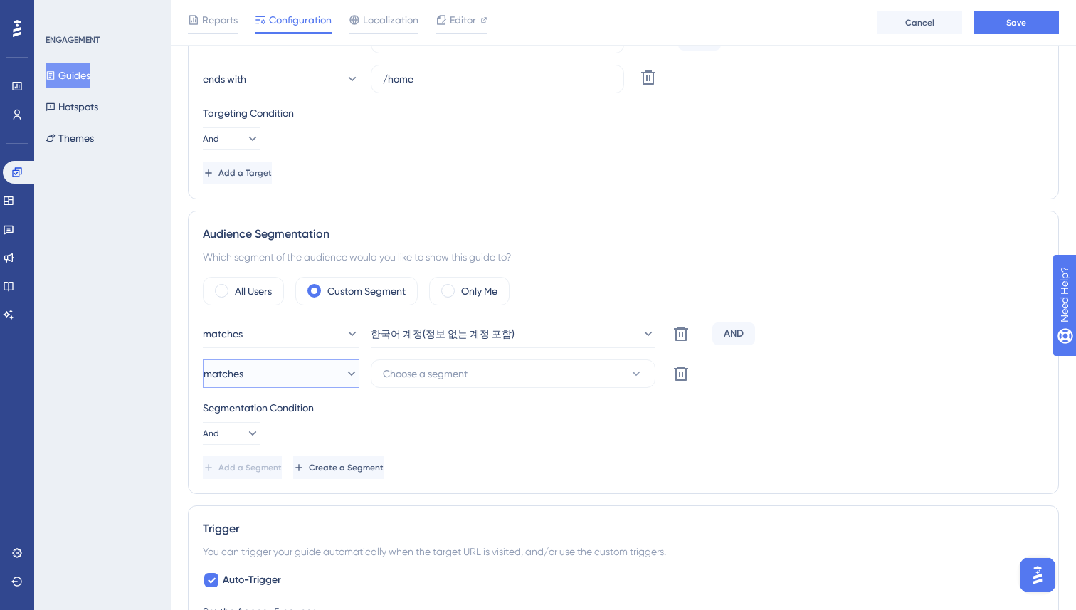
click at [243, 381] on span "matches" at bounding box center [224, 373] width 40 height 17
click at [819, 374] on div "matches matches matches doesn't match doesn't match Choose a segment Delete" at bounding box center [623, 373] width 841 height 28
click at [737, 338] on div "AND" at bounding box center [734, 333] width 43 height 23
drag, startPoint x: 716, startPoint y: 332, endPoint x: 816, endPoint y: 335, distance: 99.7
click at [713, 332] on div "matches 한국어 계정(정보 없는 계정 포함) Delete AND" at bounding box center [623, 334] width 841 height 28
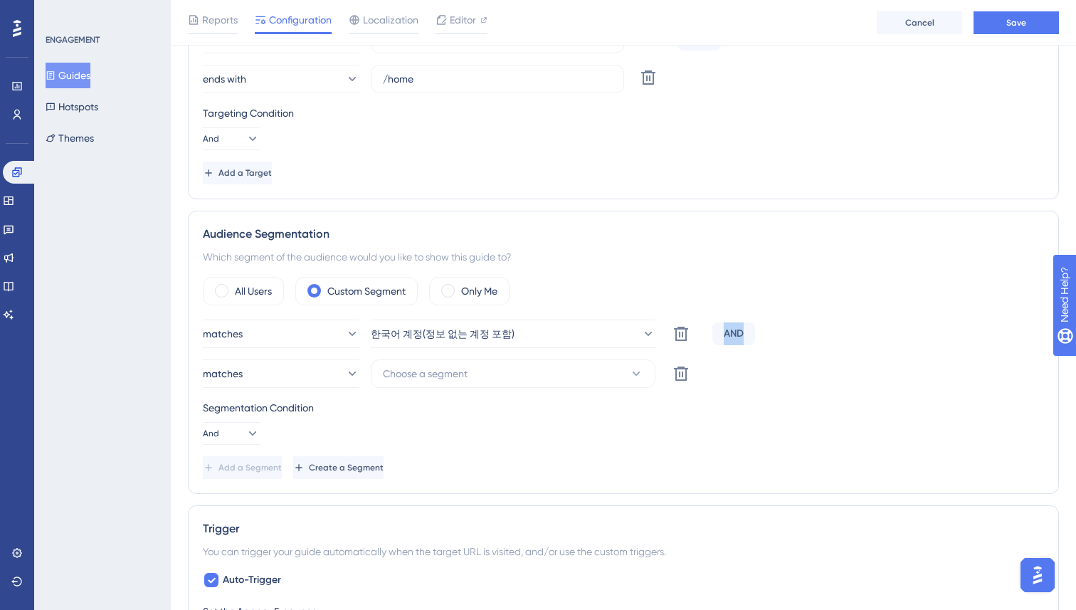
drag, startPoint x: 816, startPoint y: 335, endPoint x: 184, endPoint y: 448, distance: 641.5
click at [815, 335] on div "matches 한국어 계정(정보 없는 계정 포함) Delete AND" at bounding box center [623, 334] width 841 height 28
click at [245, 427] on icon at bounding box center [252, 433] width 14 height 14
click at [232, 508] on div "Or Or" at bounding box center [231, 502] width 27 height 28
click at [873, 335] on div "matches 한국어 계정(정보 없는 계정 포함) Delete OR" at bounding box center [623, 334] width 841 height 28
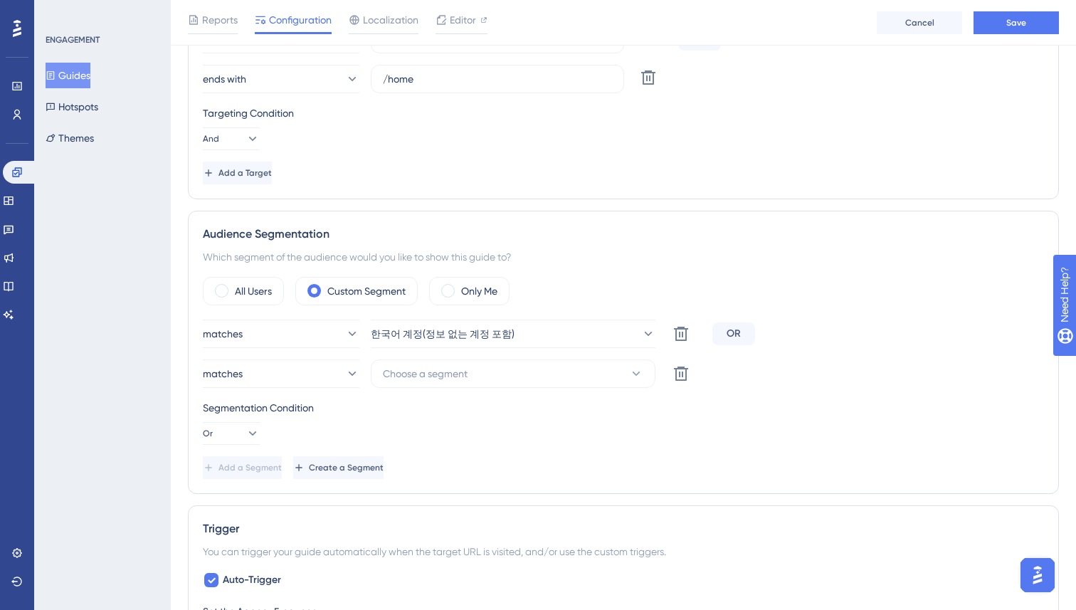
click at [868, 334] on div "matches 한국어 계정(정보 없는 계정 포함) Delete OR" at bounding box center [623, 334] width 841 height 28
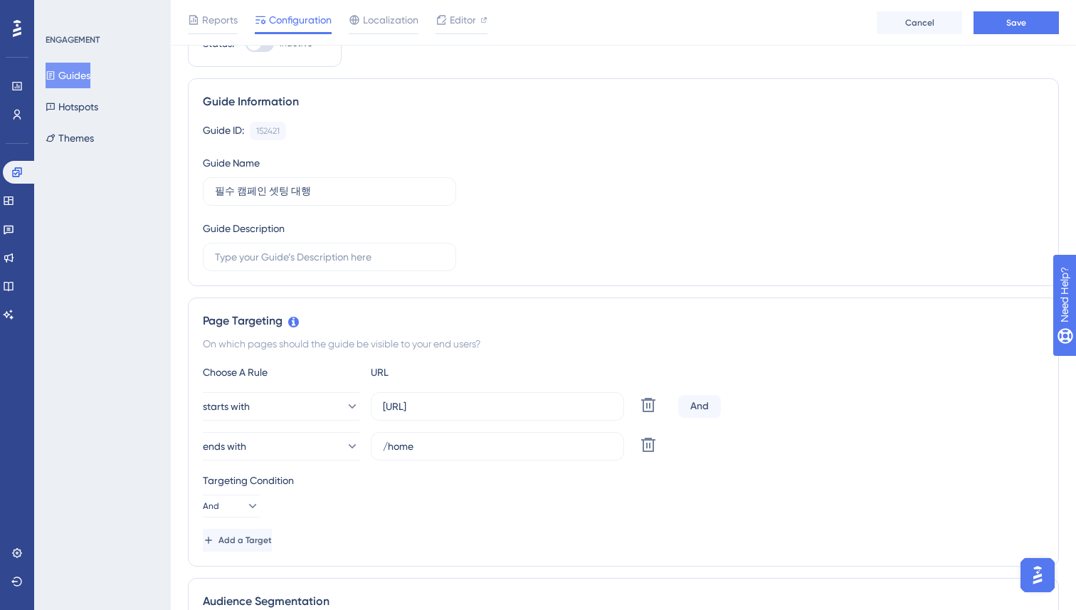
scroll to position [0, 0]
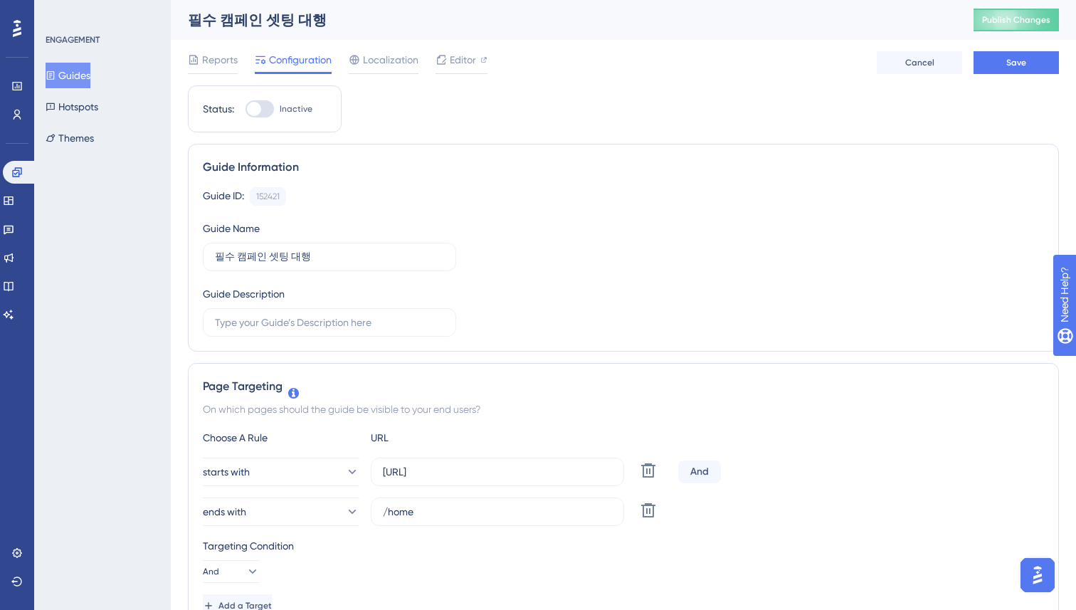
click at [685, 320] on div "Guide ID: 152421 Copy Guide Name 필수 캠페인 셋팅 대행 Guide Description" at bounding box center [623, 261] width 841 height 149
click at [730, 38] on div "필수 캠페인 셋팅 대행 Publish Changes" at bounding box center [623, 20] width 905 height 40
click at [11, 113] on link at bounding box center [16, 114] width 11 height 23
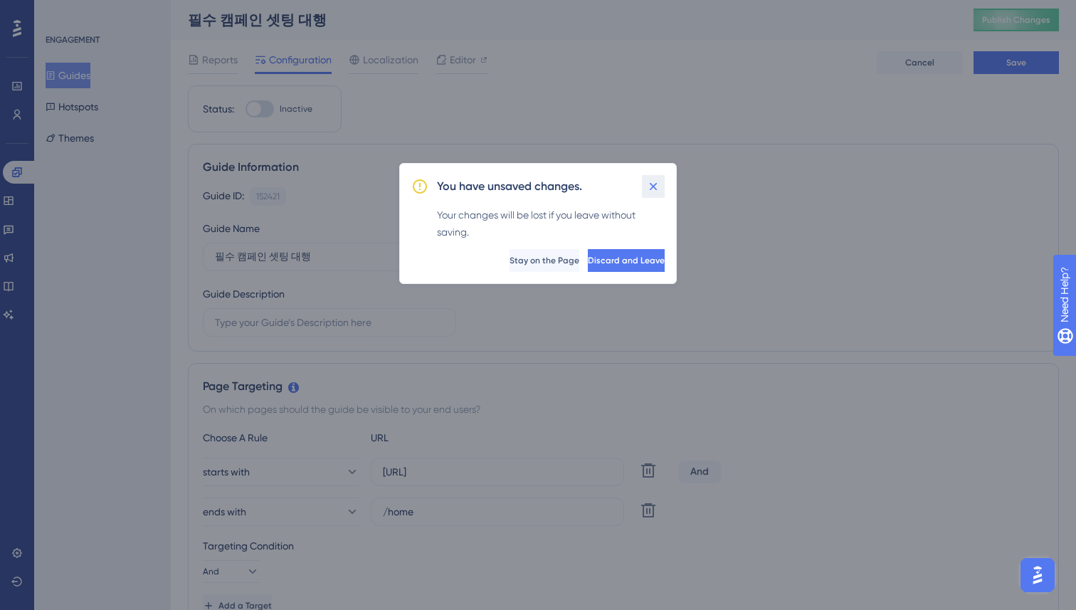
click at [653, 189] on icon at bounding box center [653, 186] width 14 height 14
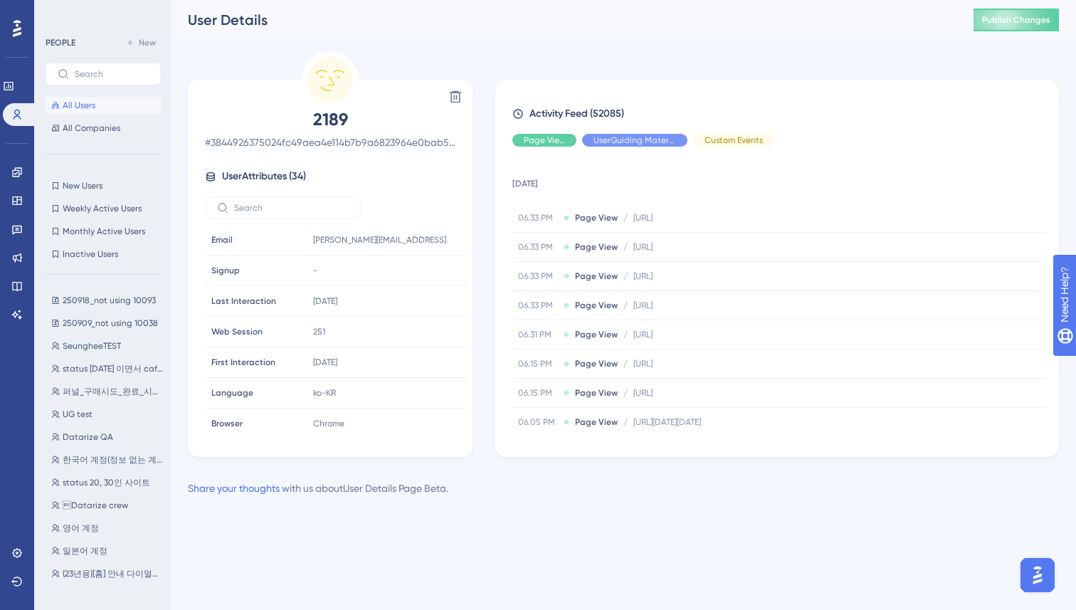
click at [453, 31] on div "User Details Publish Changes" at bounding box center [623, 20] width 905 height 40
click at [387, 58] on div "Delete 2189 # 3844926375024fc49aea4e114b7b9a6823964e0bab588dfe2b8dc4728c3e614e …" at bounding box center [330, 254] width 285 height 406
click at [397, 43] on div "Performance Users Engagement Widgets Feedback Product Updates Knowledge Base AI…" at bounding box center [623, 260] width 905 height 520
click at [89, 107] on span "All Users" at bounding box center [79, 105] width 33 height 11
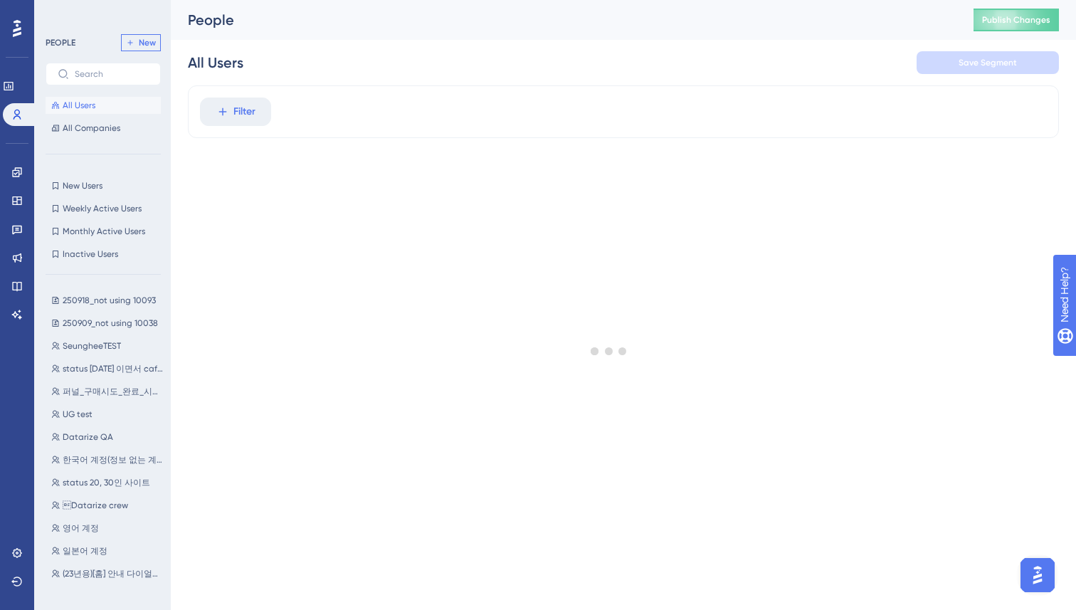
click at [149, 48] on button "New" at bounding box center [141, 42] width 40 height 17
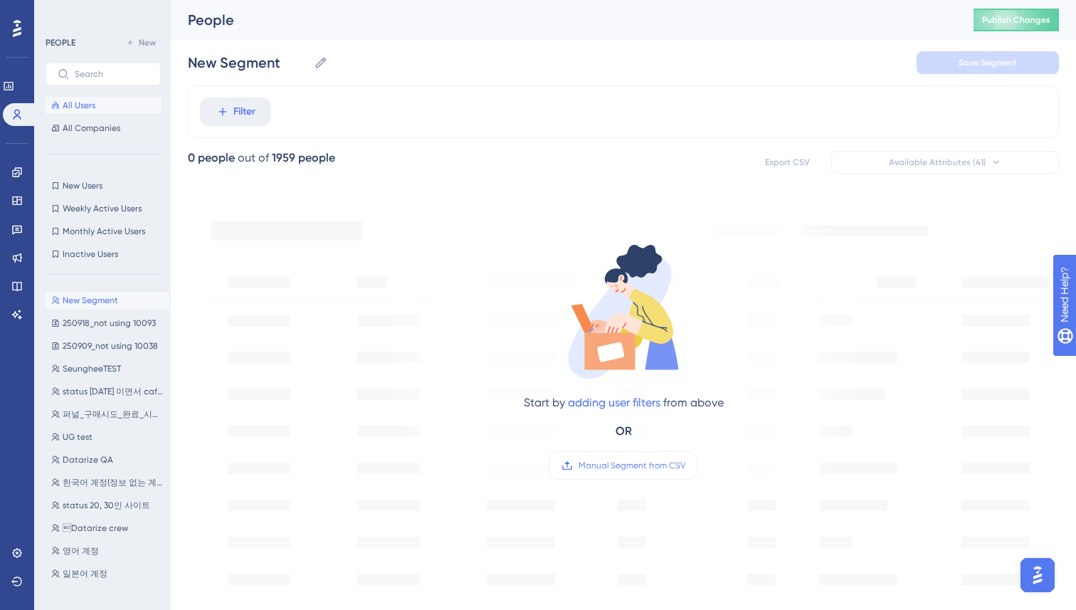
click at [91, 105] on span "All Users" at bounding box center [79, 105] width 33 height 11
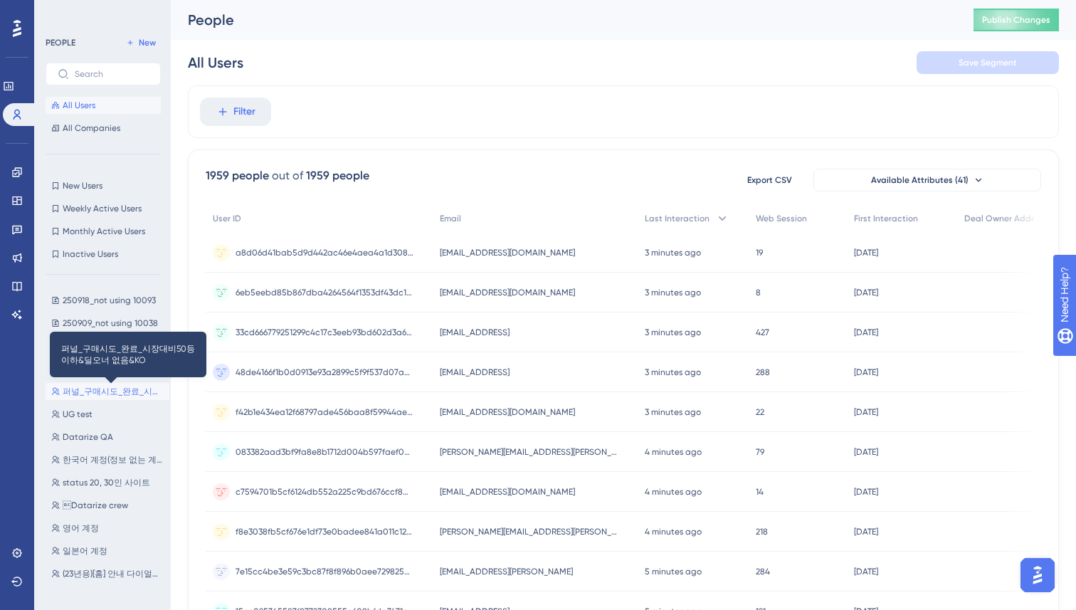
click at [102, 386] on span "퍼널_구매시도_완료_시장대비50등이하&딜오너 없음&KO" at bounding box center [113, 391] width 101 height 11
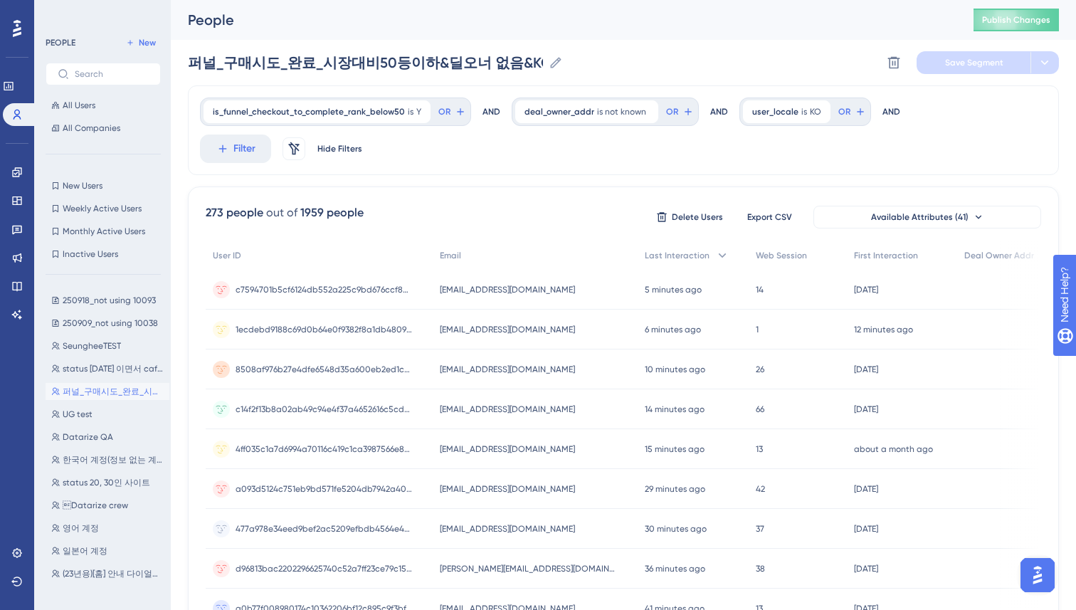
click at [95, 324] on span "250909_not using 10038" at bounding box center [110, 322] width 95 height 11
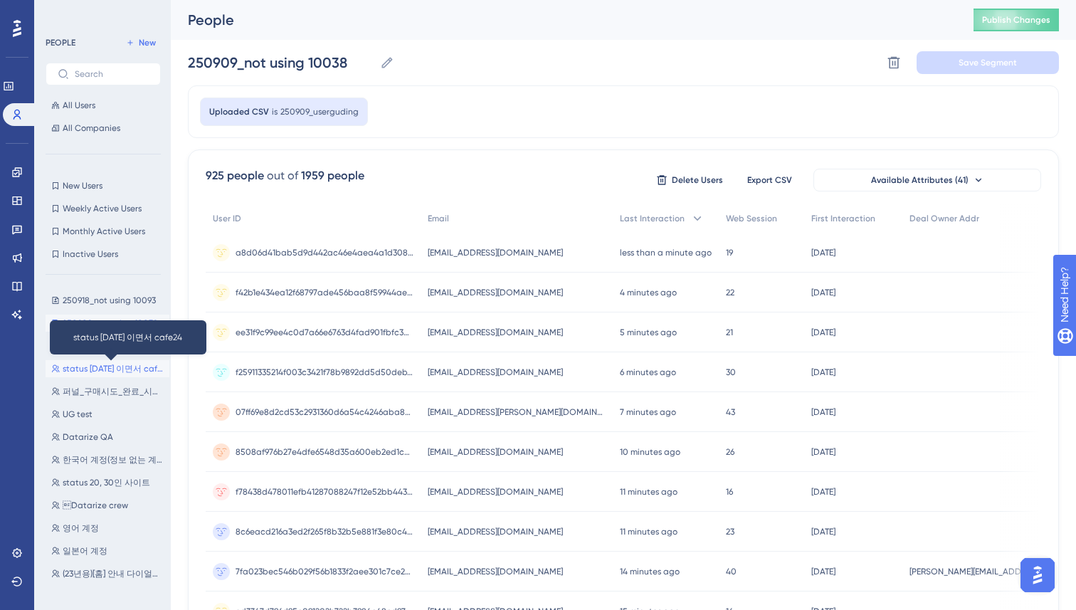
click at [93, 367] on span "status [DATE] 이면서 cafe24" at bounding box center [113, 368] width 101 height 11
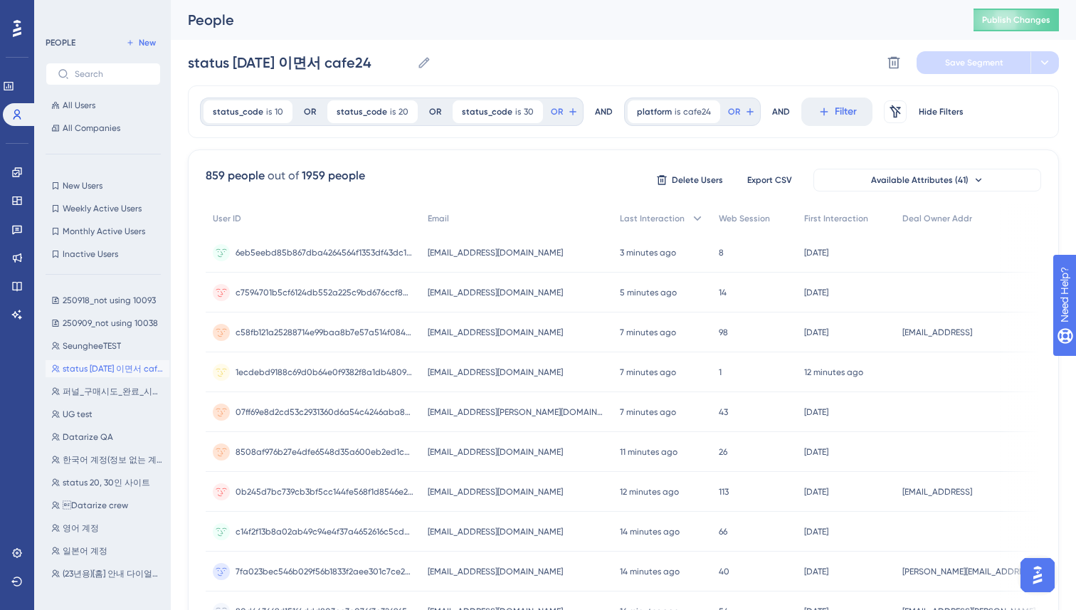
click at [536, 160] on div "859 people out of 1959 people Delete Users Export CSV Available Attributes (41)…" at bounding box center [623, 621] width 871 height 944
click at [114, 299] on span "250918_not using 10093" at bounding box center [109, 300] width 93 height 11
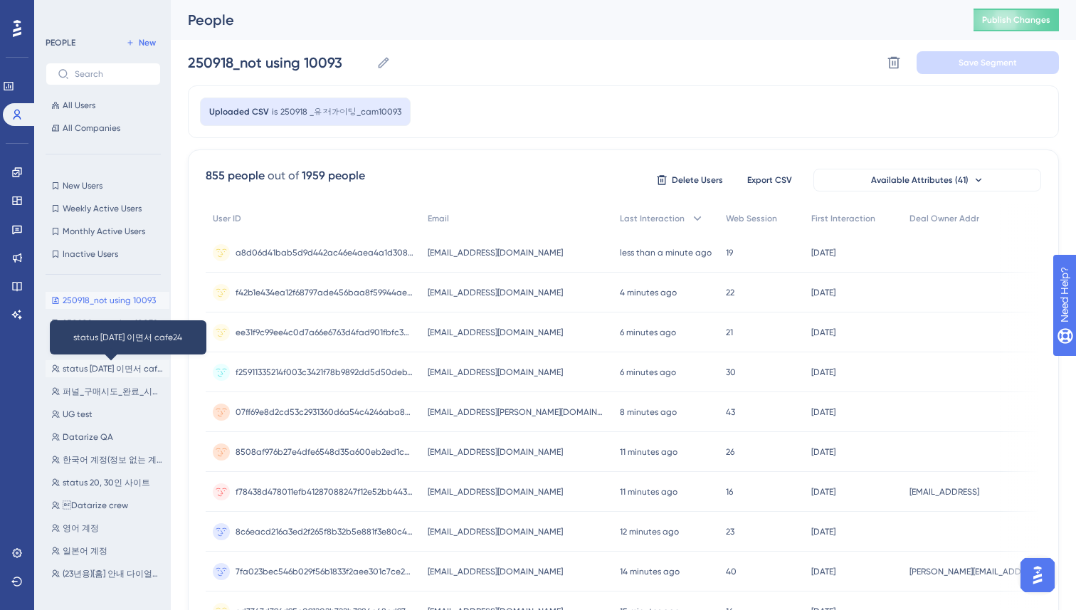
click at [96, 372] on span "status [DATE] 이면서 cafe24" at bounding box center [113, 368] width 101 height 11
type input "status [DATE] 이면서 cafe24"
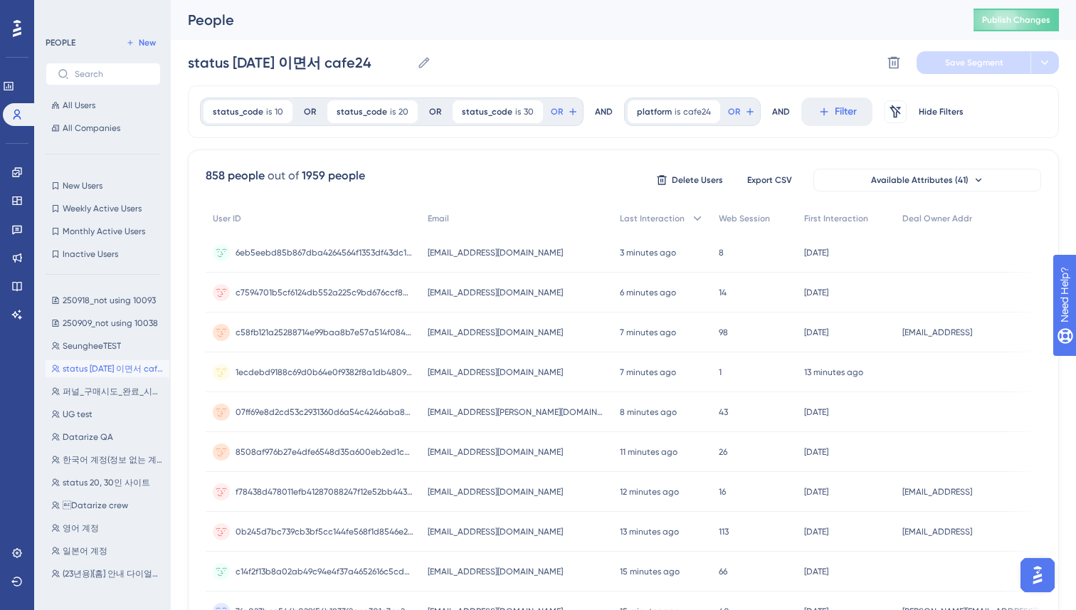
click at [478, 159] on div "858 people out of 1959 people Delete Users Export CSV Available Attributes (41)…" at bounding box center [623, 621] width 871 height 944
